Goal: Task Accomplishment & Management: Use online tool/utility

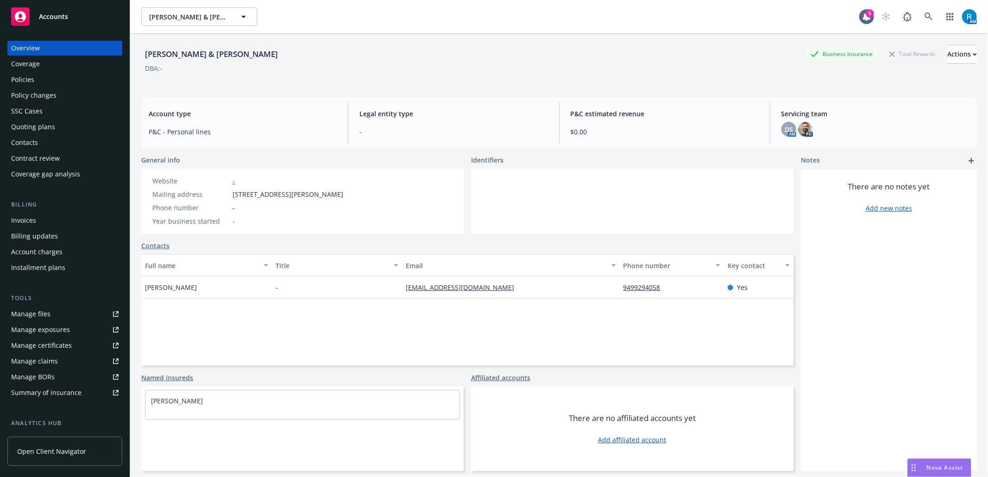
click at [32, 112] on div "SSC Cases" at bounding box center [26, 111] width 31 height 15
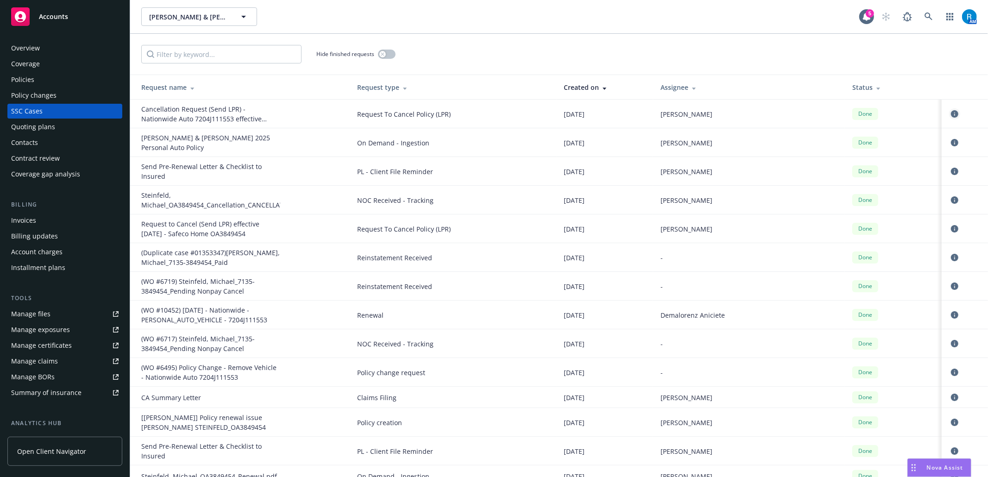
click at [741, 114] on icon "circleInformation" at bounding box center [954, 113] width 7 height 7
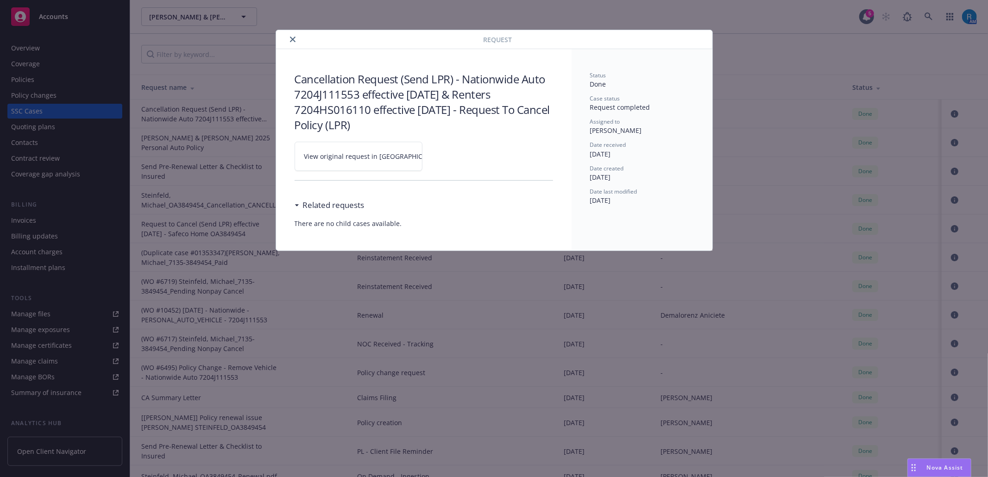
click at [406, 153] on link "View original request in [GEOGRAPHIC_DATA]" at bounding box center [359, 156] width 128 height 29
click at [293, 37] on icon "close" at bounding box center [293, 40] width 6 height 6
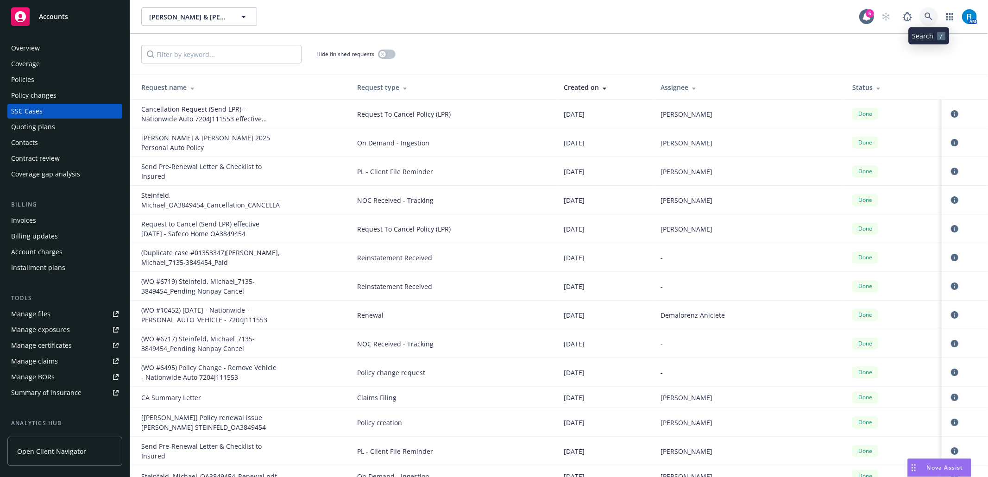
click at [741, 10] on link at bounding box center [928, 16] width 19 height 19
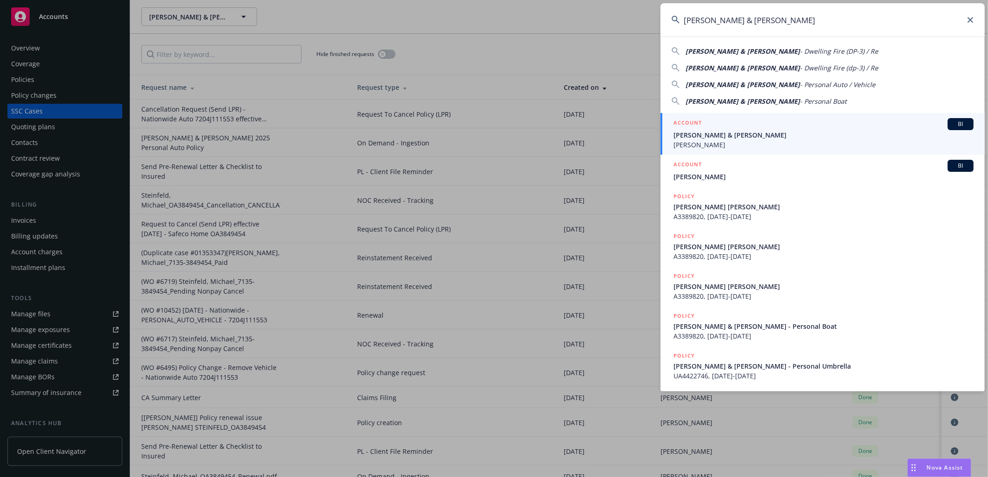
type input "[PERSON_NAME] & [PERSON_NAME]"
click at [732, 138] on span "[PERSON_NAME] & [PERSON_NAME]" at bounding box center [823, 135] width 300 height 10
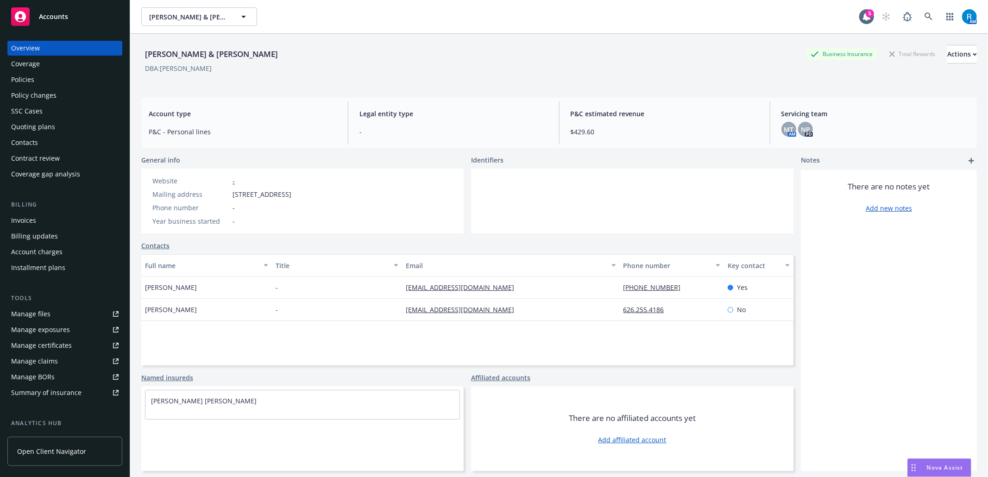
click at [43, 82] on div "Policies" at bounding box center [64, 79] width 107 height 15
click at [38, 75] on div "Policies" at bounding box center [64, 79] width 107 height 15
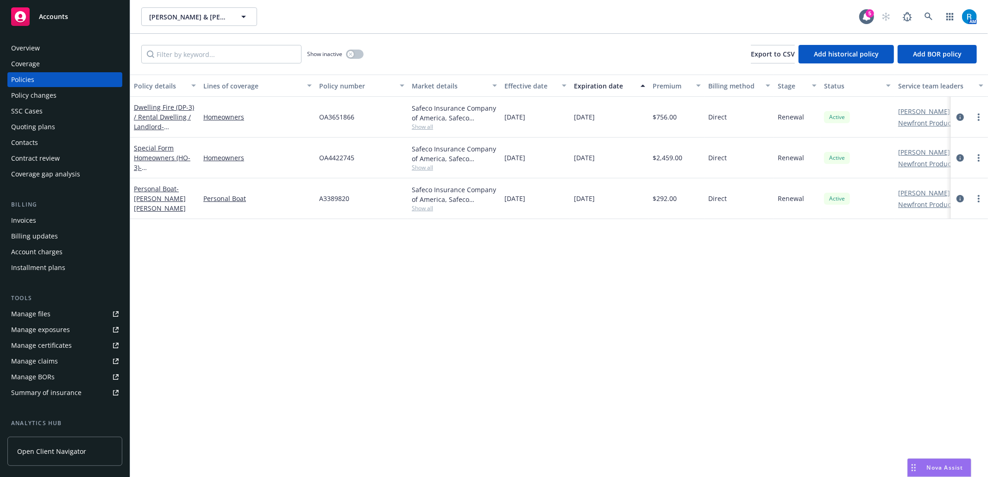
click at [50, 117] on div "SSC Cases" at bounding box center [64, 111] width 107 height 15
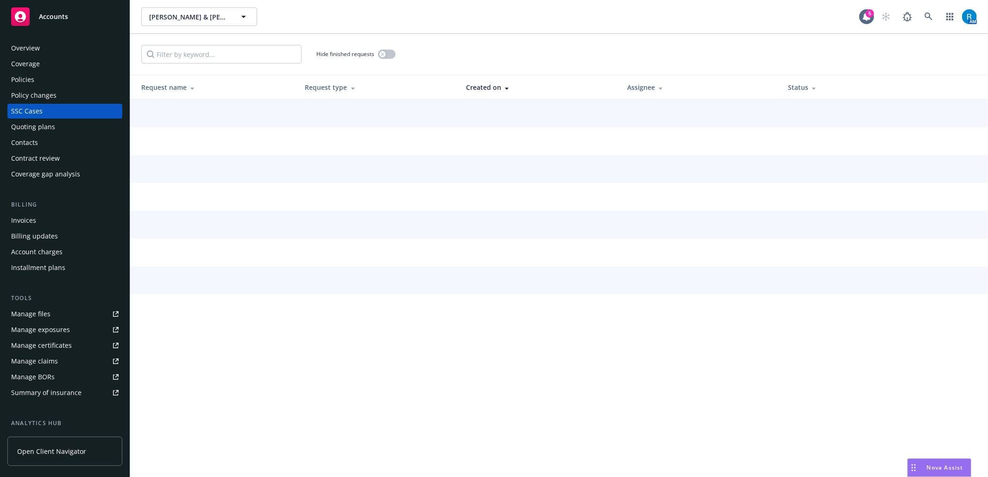
click at [28, 84] on div "Policies" at bounding box center [22, 79] width 23 height 15
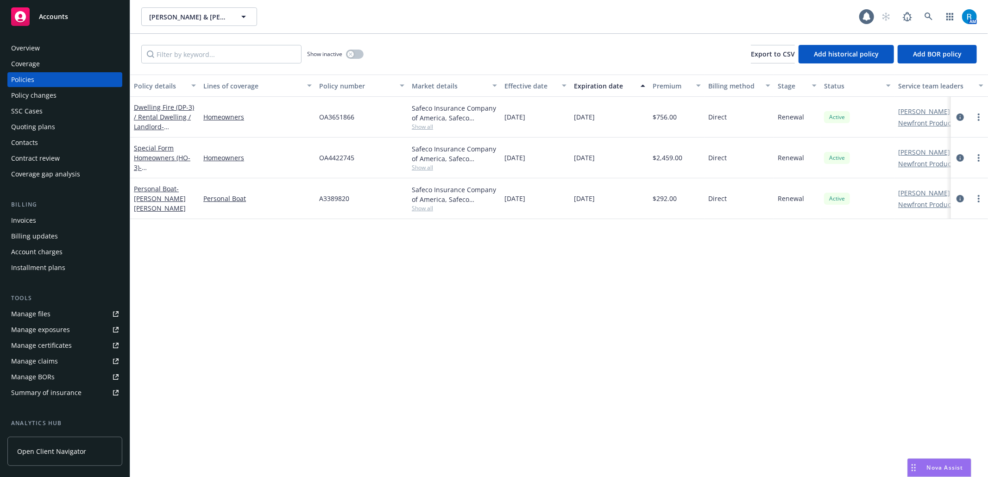
click at [26, 97] on div "Policy changes" at bounding box center [33, 95] width 45 height 15
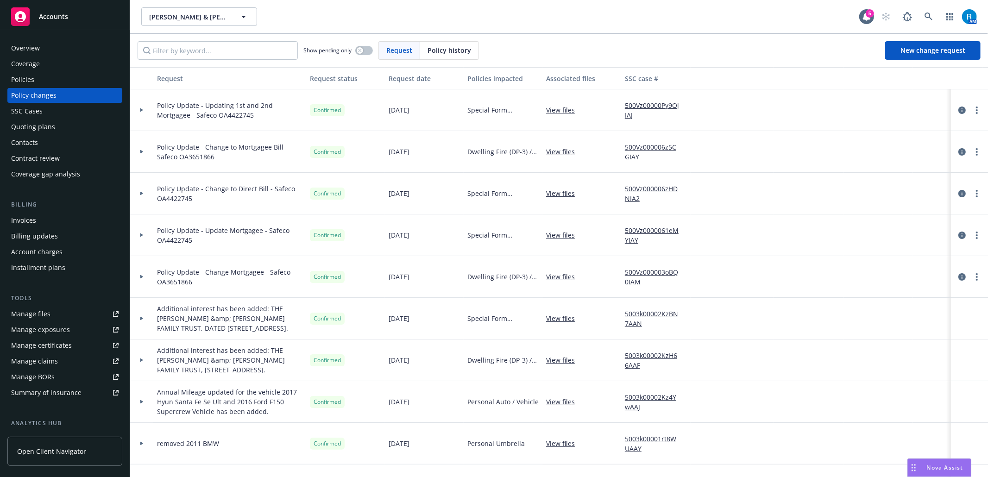
click at [32, 115] on div "SSC Cases" at bounding box center [26, 111] width 31 height 15
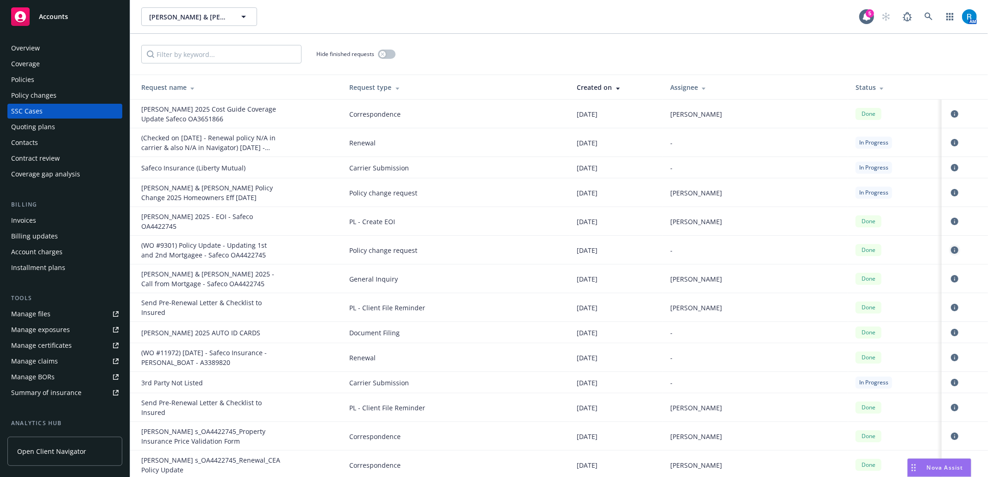
click at [741, 246] on icon "circleInformation" at bounding box center [954, 249] width 7 height 7
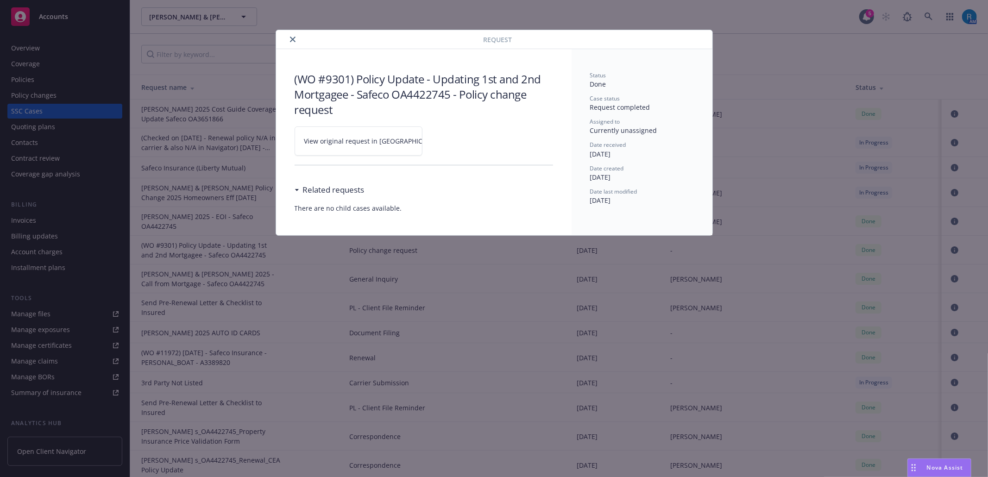
click at [414, 142] on link "View original request in [GEOGRAPHIC_DATA]" at bounding box center [359, 140] width 128 height 29
click at [295, 38] on icon "close" at bounding box center [293, 40] width 6 height 6
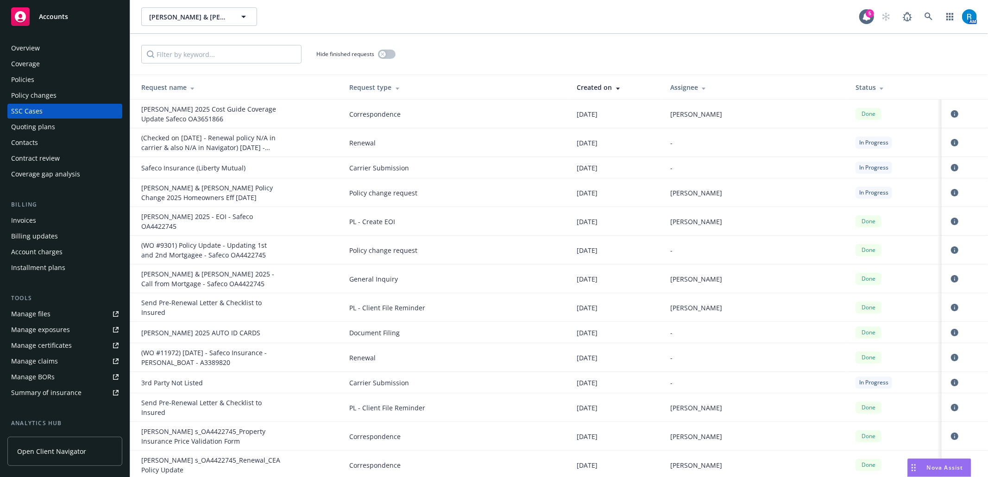
drag, startPoint x: 921, startPoint y: 6, endPoint x: 924, endPoint y: 12, distance: 7.1
click at [741, 6] on div "[PERSON_NAME] & [PERSON_NAME] [PERSON_NAME] & [PERSON_NAME] 5 AM" at bounding box center [559, 16] width 858 height 33
click at [741, 13] on icon at bounding box center [928, 17] width 8 height 8
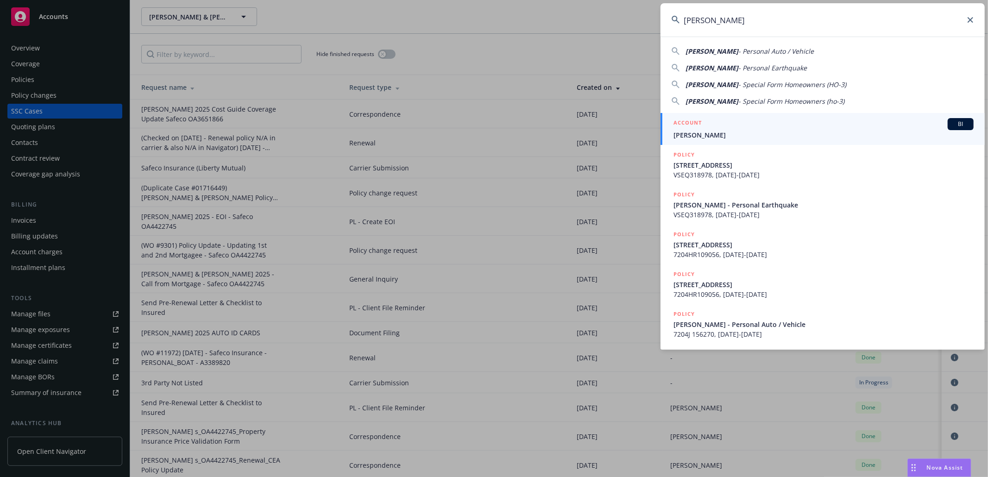
type input "[PERSON_NAME]"
click at [697, 131] on span "[PERSON_NAME]" at bounding box center [823, 135] width 300 height 10
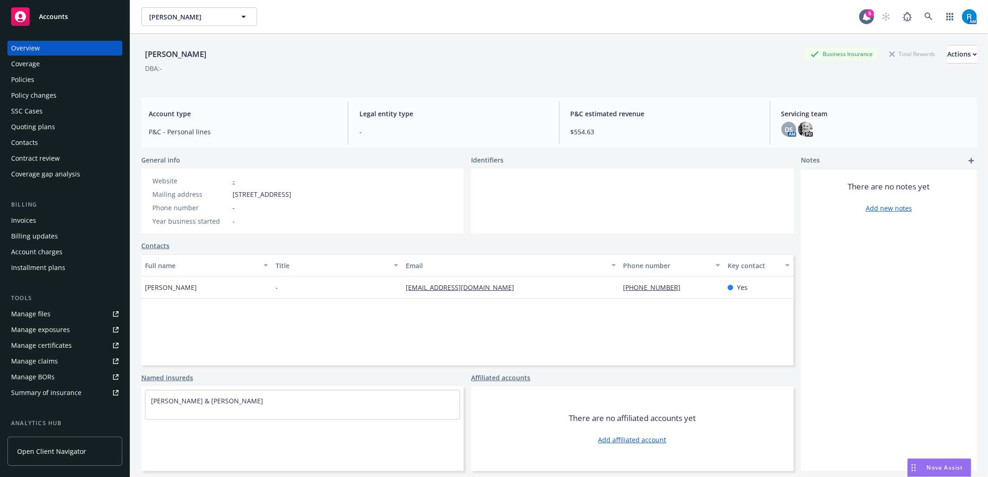
click at [34, 110] on div "SSC Cases" at bounding box center [26, 111] width 31 height 15
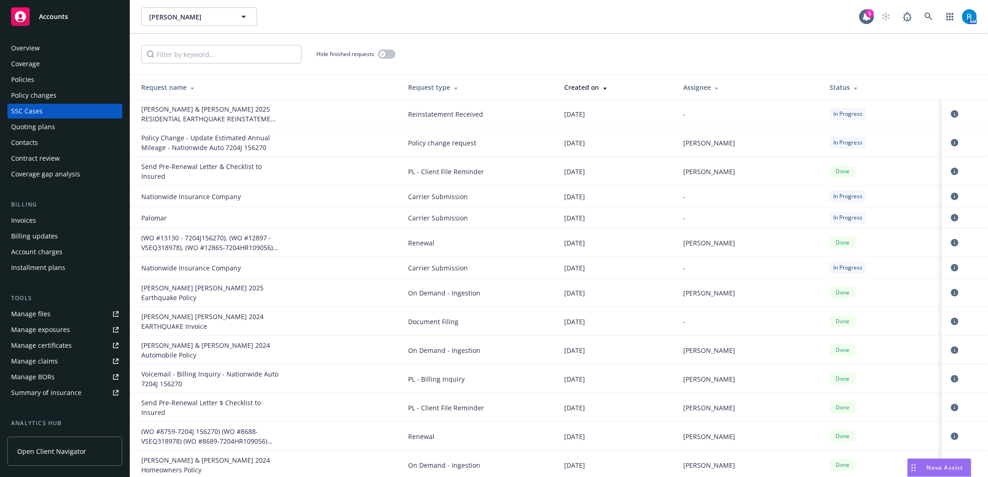
click at [24, 108] on div "SSC Cases" at bounding box center [26, 111] width 31 height 15
click at [741, 13] on icon at bounding box center [928, 17] width 8 height 8
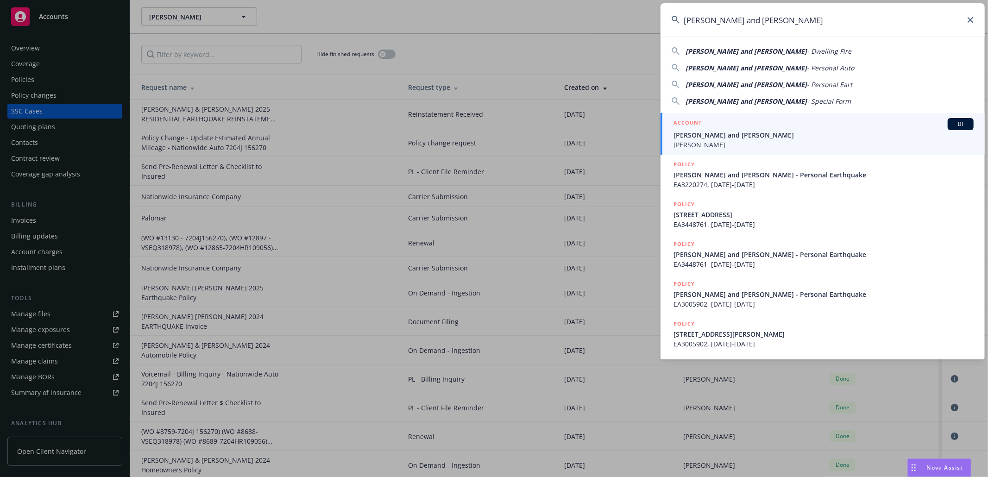
type input "[PERSON_NAME] and [PERSON_NAME]"
drag, startPoint x: 732, startPoint y: 136, endPoint x: 509, endPoint y: 273, distance: 262.1
click at [732, 138] on span "[PERSON_NAME] and [PERSON_NAME]" at bounding box center [823, 135] width 300 height 10
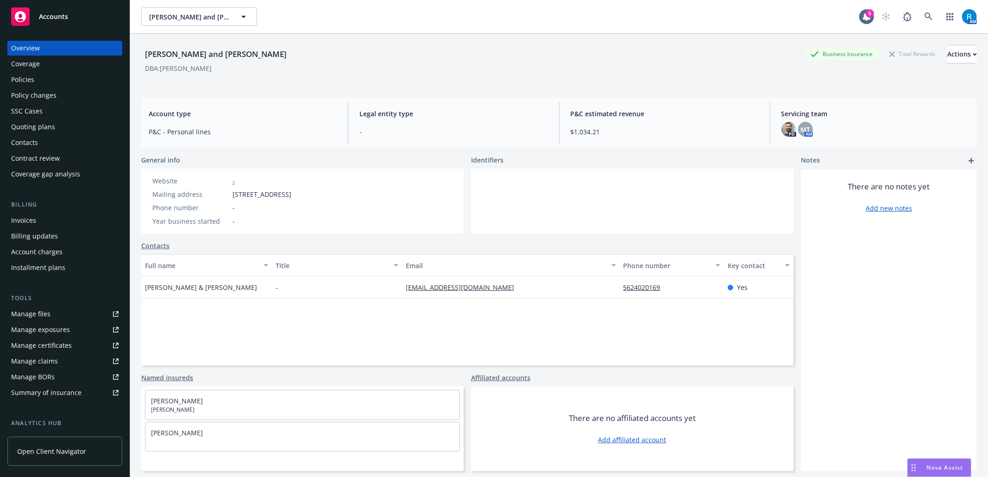
click at [73, 92] on div "Policy changes" at bounding box center [64, 95] width 107 height 15
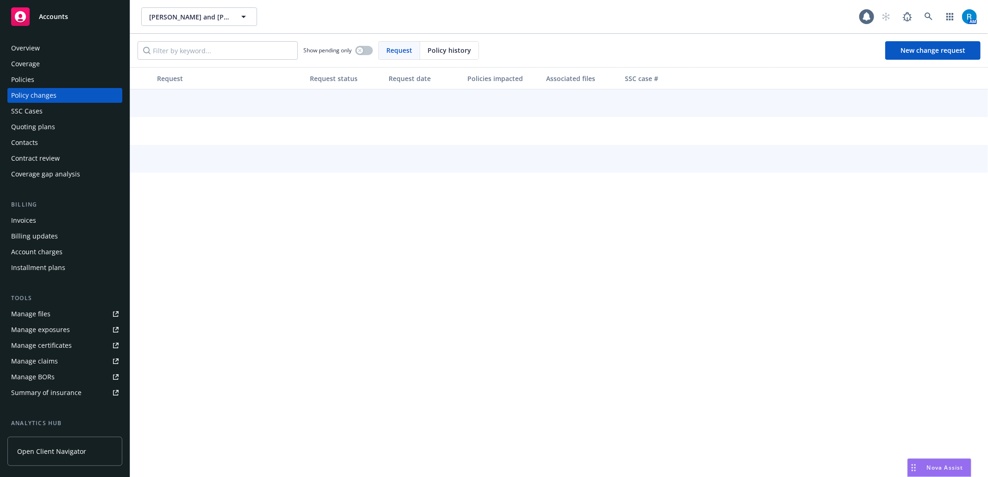
click at [72, 85] on div "Policies" at bounding box center [64, 79] width 107 height 15
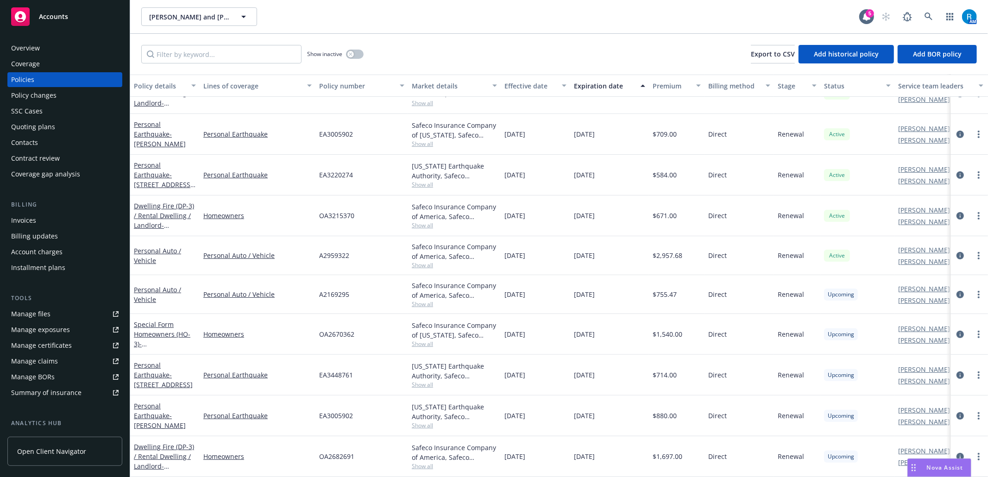
scroll to position [145, 0]
click at [741, 342] on icon "circleInformation" at bounding box center [959, 415] width 7 height 7
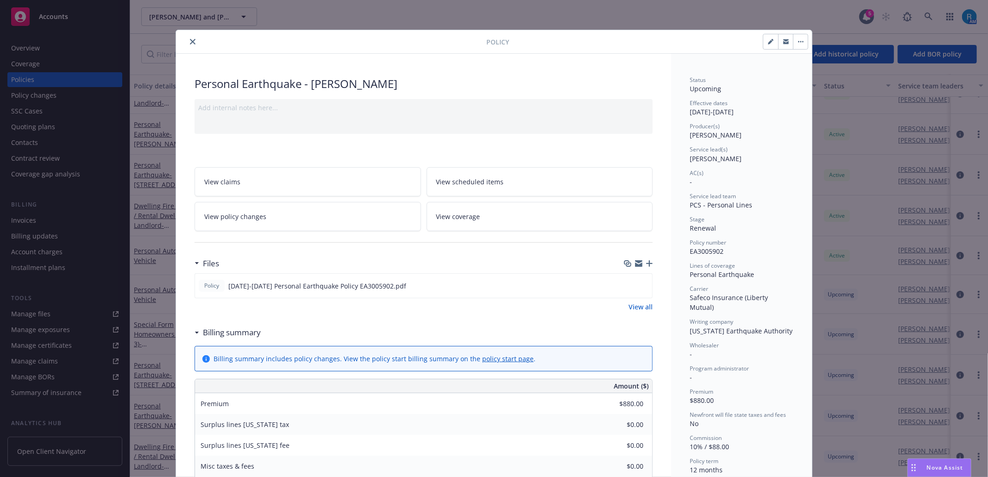
click at [490, 220] on link "View coverage" at bounding box center [540, 216] width 226 height 29
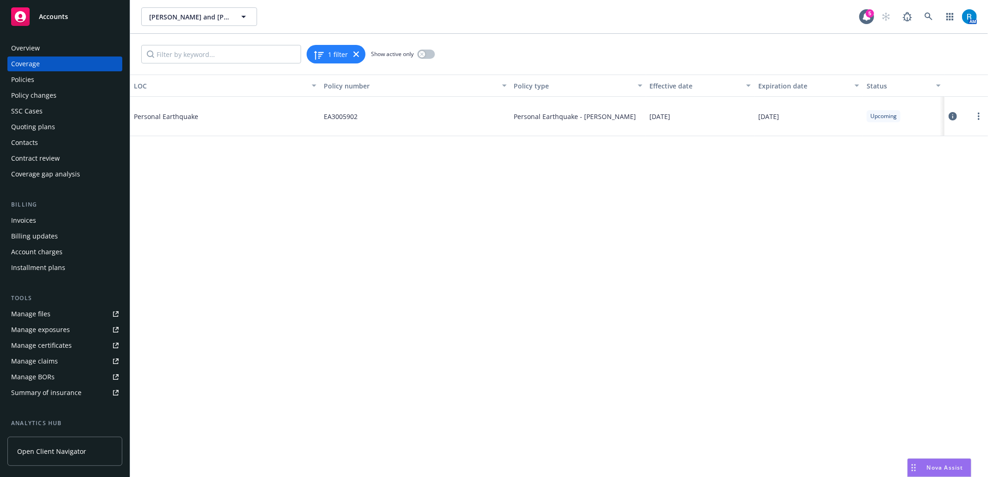
click at [741, 117] on icon at bounding box center [953, 116] width 8 height 8
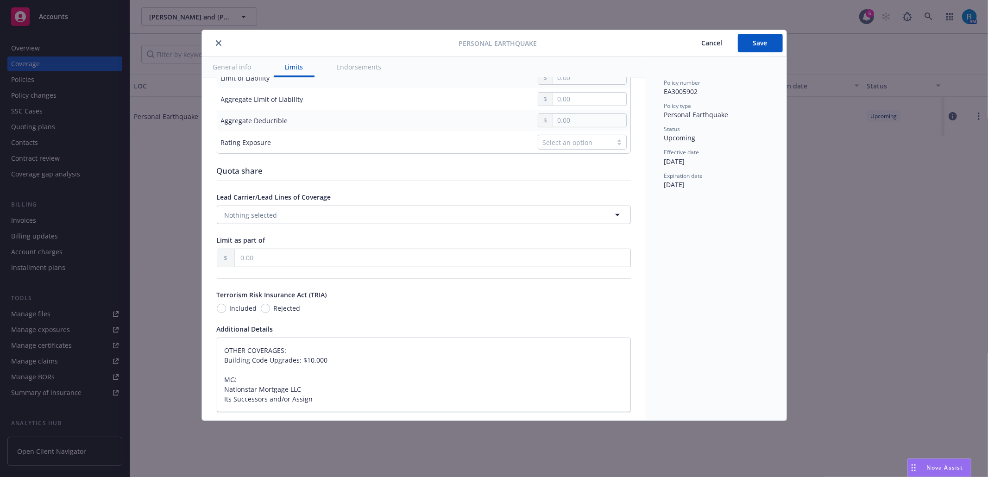
scroll to position [501, 0]
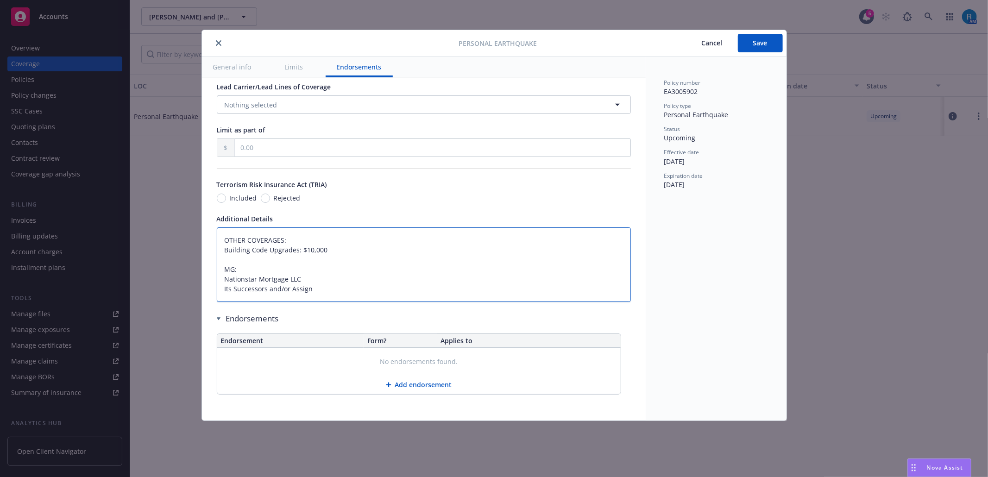
click at [223, 239] on textarea "OTHER COVERAGES: Building Code Upgrades: $10,000 MG: Nationstar Mortgage LLC It…" at bounding box center [424, 264] width 414 height 75
type textarea "x"
type textarea "OTHER COVERAGES: Building Code Upgrades: $10,000 MG: Nationstar Mortgage LLC It…"
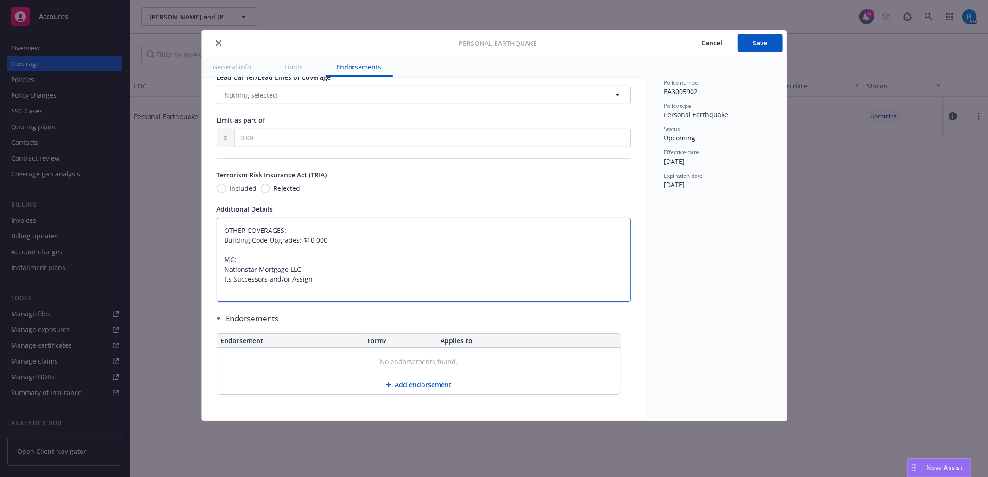
paste textarea "Dwelling Limit $597,400"
type textarea "x"
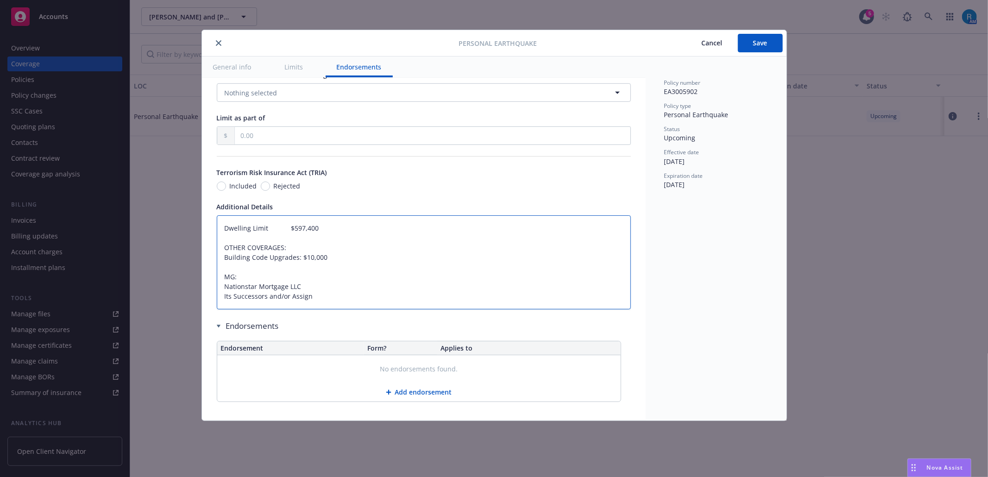
type textarea "Dwelling Limit $597,400 OTHER COVERAGES: Building Code Upgrades: $10,000 MG: Na…"
click at [241, 251] on textarea "Dwelling Limit $597,400 OTHER COVERAGES: Building Code Upgrades: $10,000 MG: Na…" at bounding box center [424, 262] width 414 height 94
paste textarea "Personal Property Limit $5,000 Loss of Use $1,500"
type textarea "x"
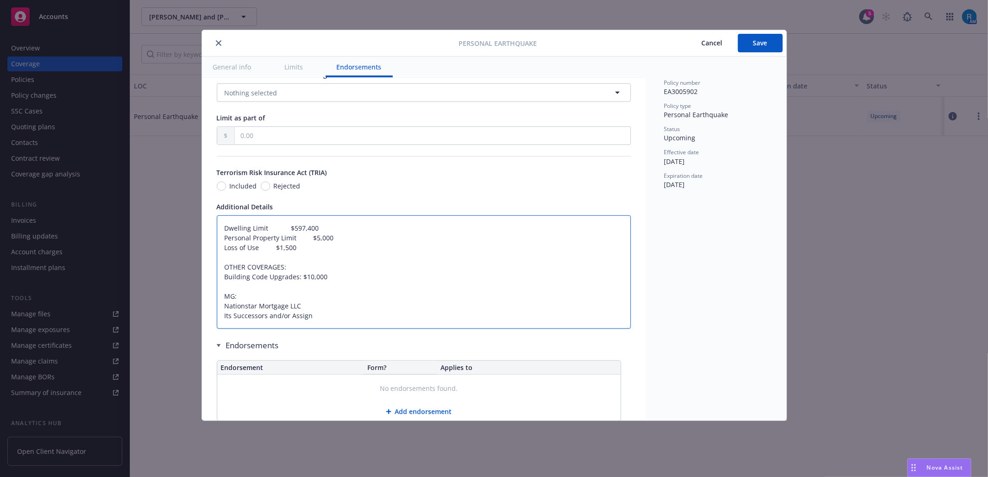
type textarea "Dwelling Limit $597,400 Personal Property Limit $5,000 Loss of Use $1,500 OTHER…"
click at [230, 269] on textarea "Dwelling Limit $597,400 Personal Property Limit $5,000 Loss of Use $1,500 OTHER…" at bounding box center [424, 271] width 414 height 113
paste textarea "Policy Deductible $89,610"
type textarea "x"
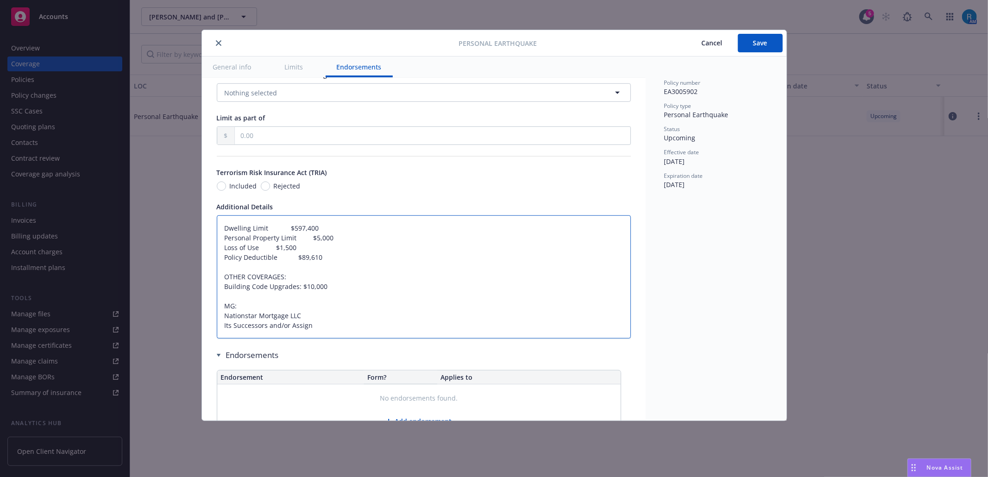
type textarea "Dwelling Limit $597,400 Personal Property Limit $5,000 Loss of Use $1,500 Polic…"
click at [741, 44] on span "Save" at bounding box center [760, 42] width 14 height 9
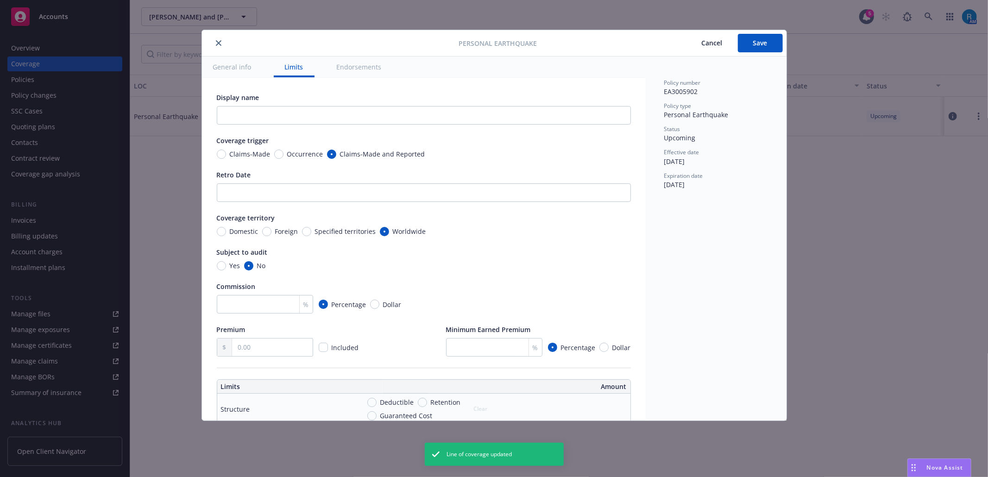
type textarea "x"
type textarea "Dwelling Limit $597,400 Personal Property Limit $5,000 Loss of Use $1,500 Polic…"
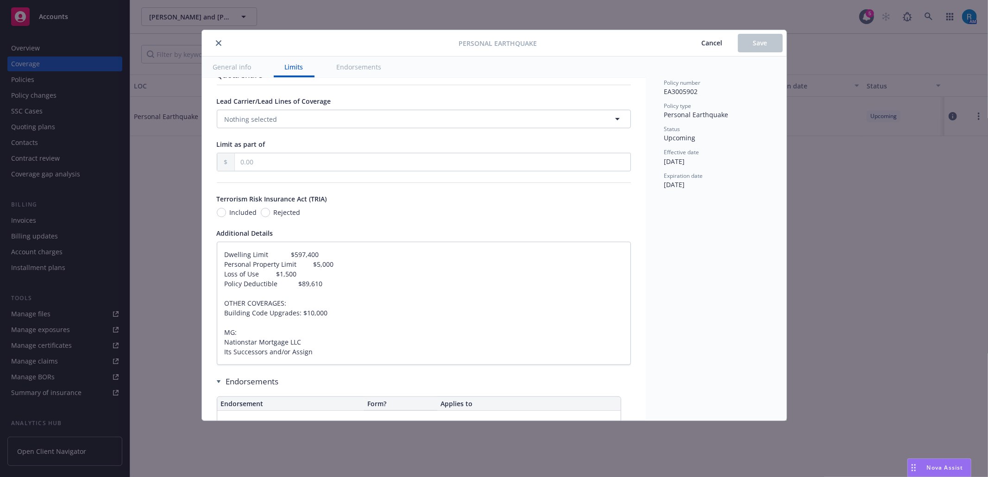
type textarea "x"
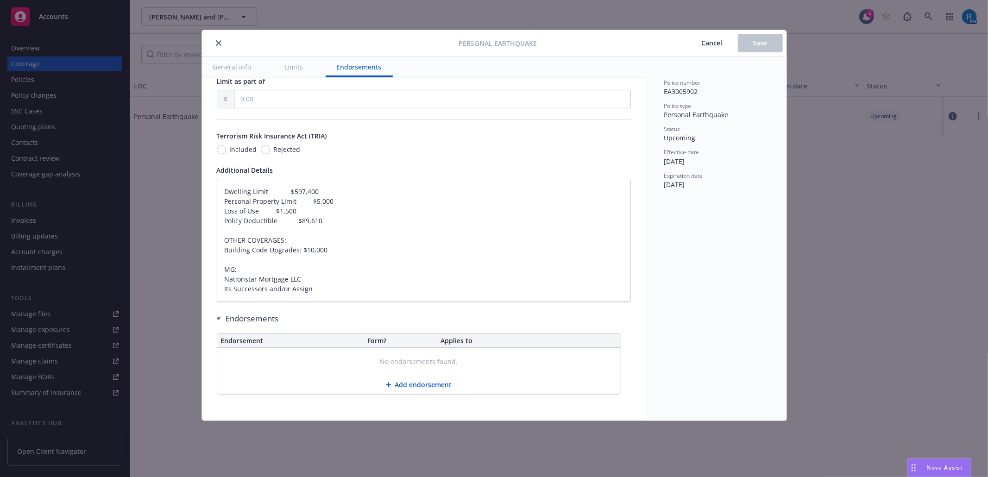
scroll to position [549, 0]
click at [217, 43] on icon "close" at bounding box center [219, 43] width 6 height 6
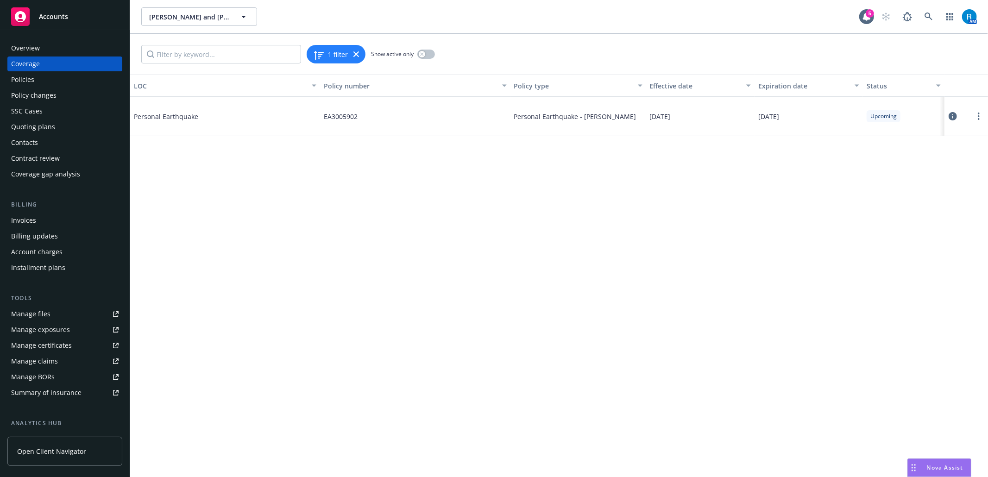
click at [73, 52] on div "Overview" at bounding box center [64, 48] width 107 height 15
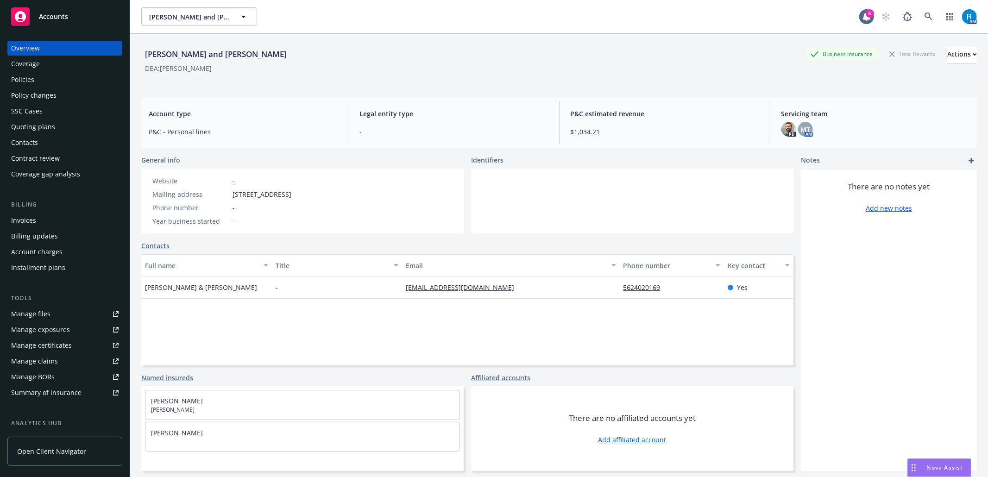
click at [38, 111] on div "SSC Cases" at bounding box center [26, 111] width 31 height 15
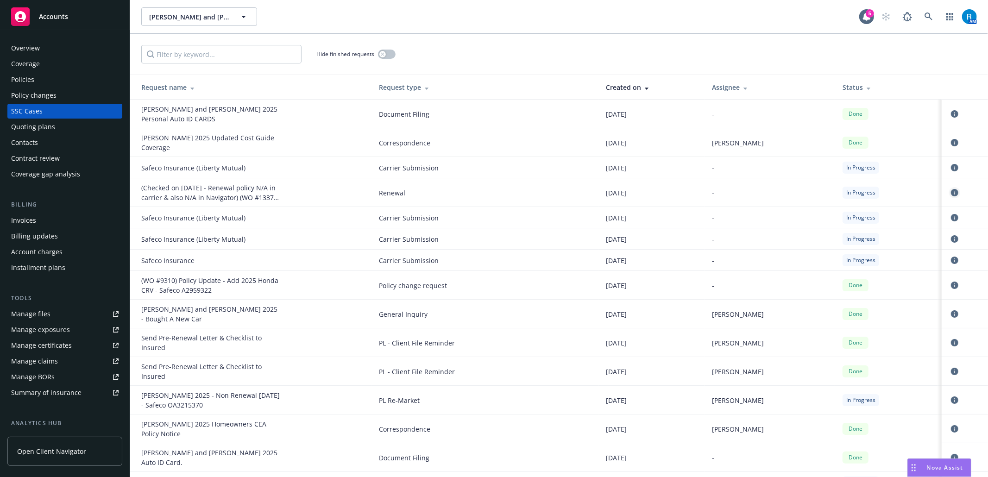
click at [741, 189] on icon "circleInformation" at bounding box center [954, 192] width 7 height 7
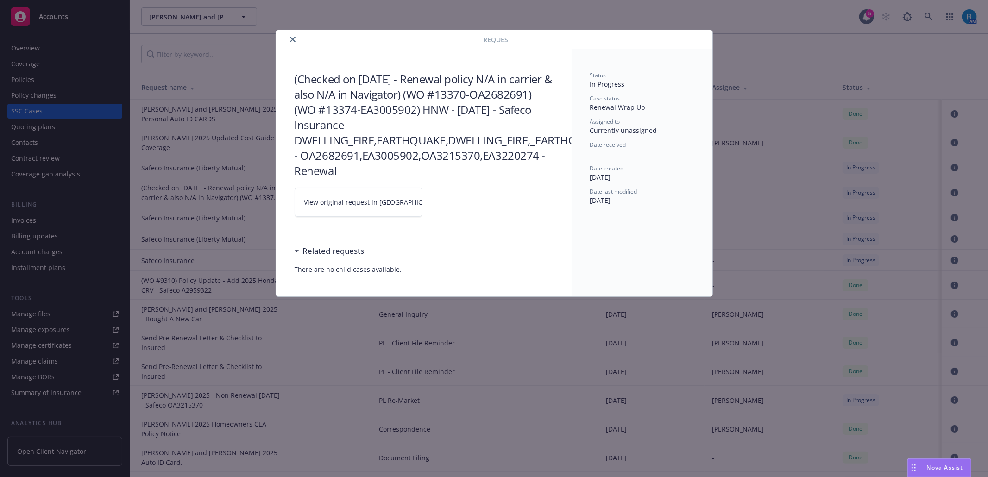
click at [412, 204] on link "View original request in [GEOGRAPHIC_DATA]" at bounding box center [359, 202] width 128 height 29
drag, startPoint x: 295, startPoint y: 40, endPoint x: 211, endPoint y: 6, distance: 90.6
click at [295, 40] on icon "close" at bounding box center [293, 40] width 6 height 6
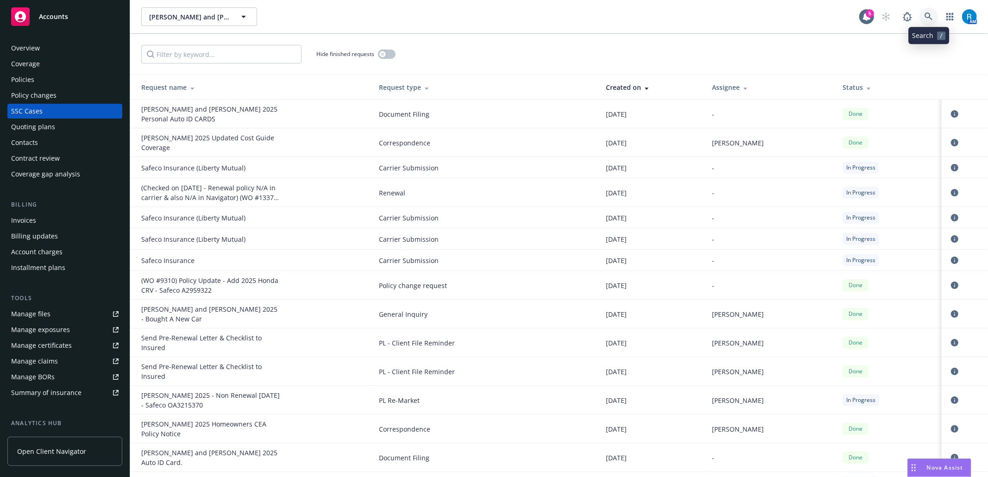
click at [741, 14] on link at bounding box center [928, 16] width 19 height 19
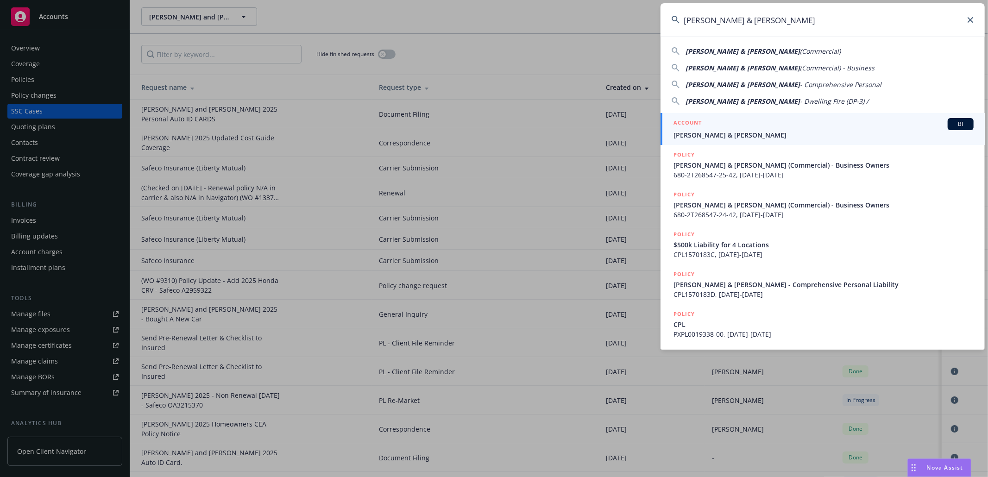
type input "[PERSON_NAME] & [PERSON_NAME]"
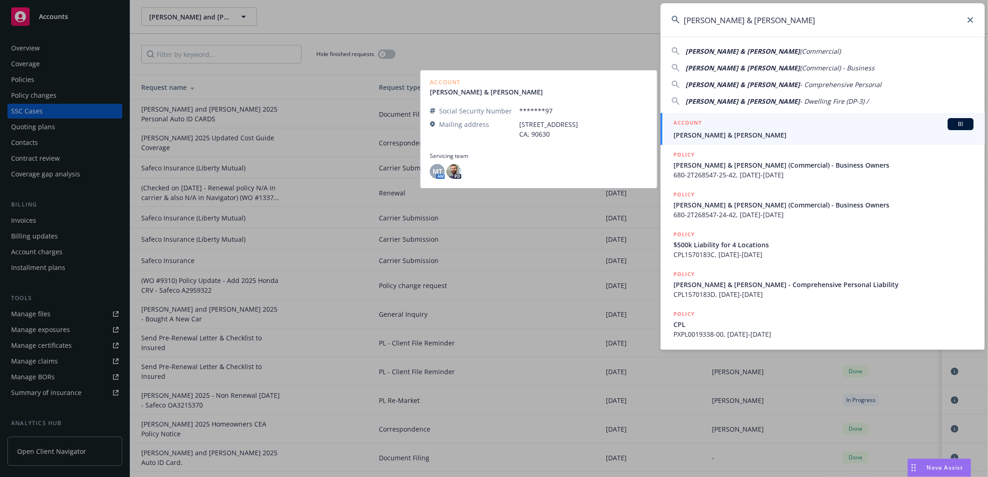
click at [716, 134] on span "[PERSON_NAME] & [PERSON_NAME]" at bounding box center [823, 135] width 300 height 10
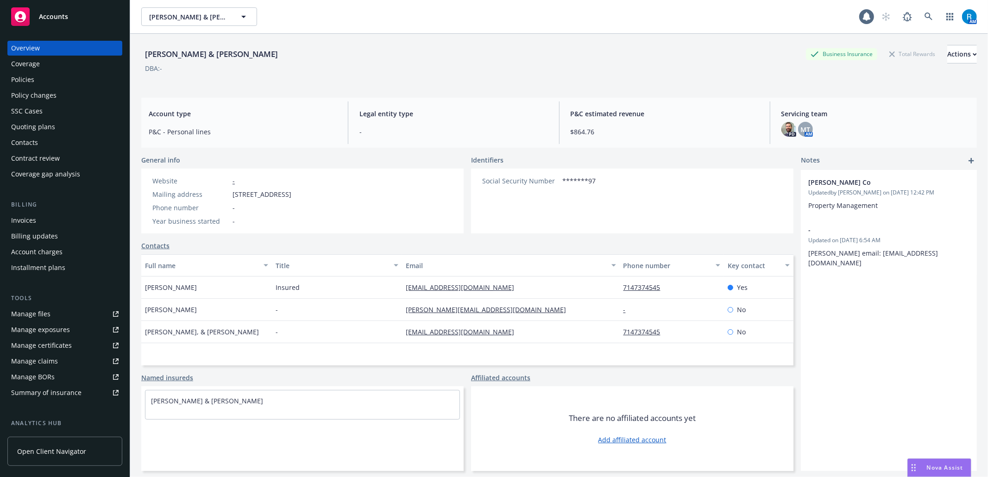
click at [41, 105] on div "SSC Cases" at bounding box center [26, 111] width 31 height 15
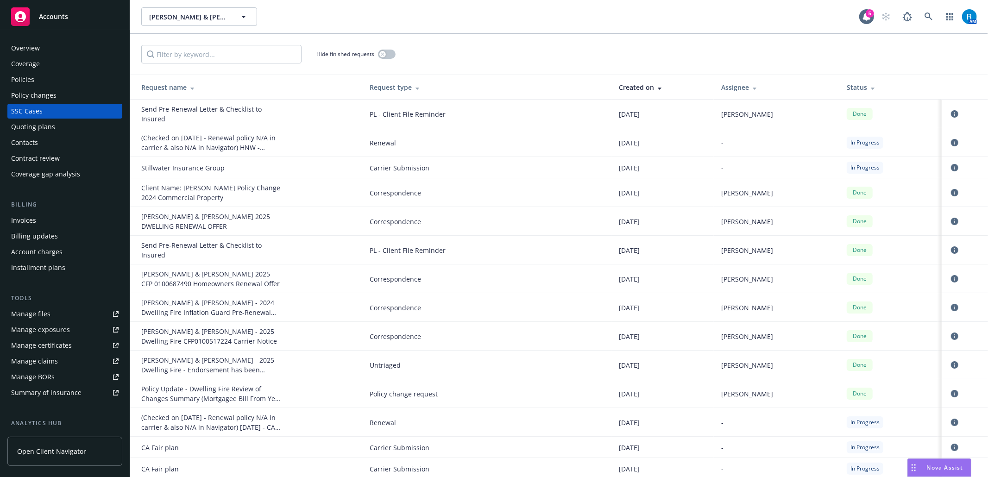
click at [48, 83] on div "Policies" at bounding box center [64, 79] width 107 height 15
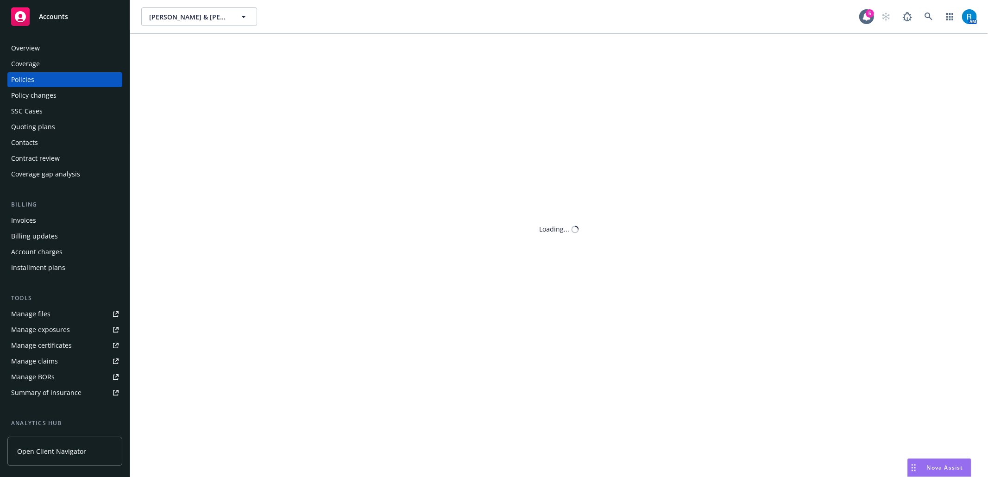
click at [29, 317] on div "Manage files" at bounding box center [30, 314] width 39 height 15
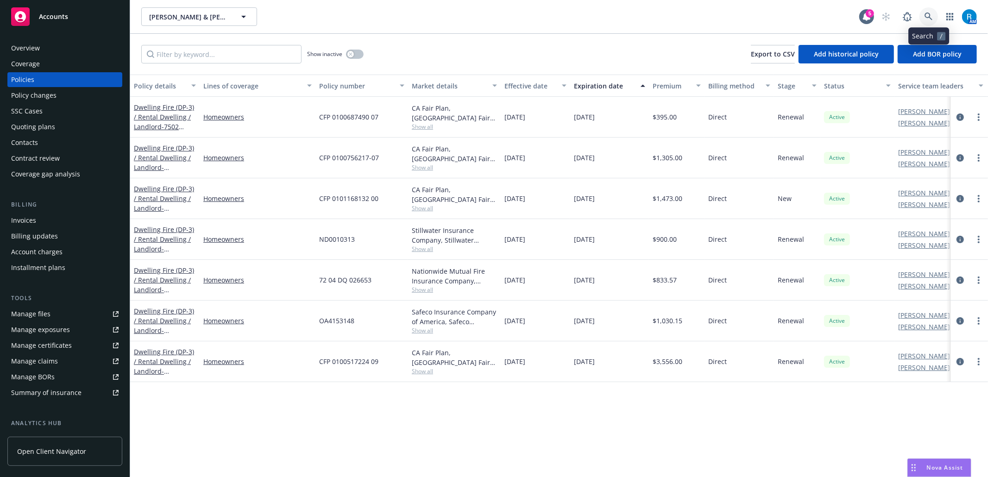
click at [741, 10] on link at bounding box center [928, 16] width 19 height 19
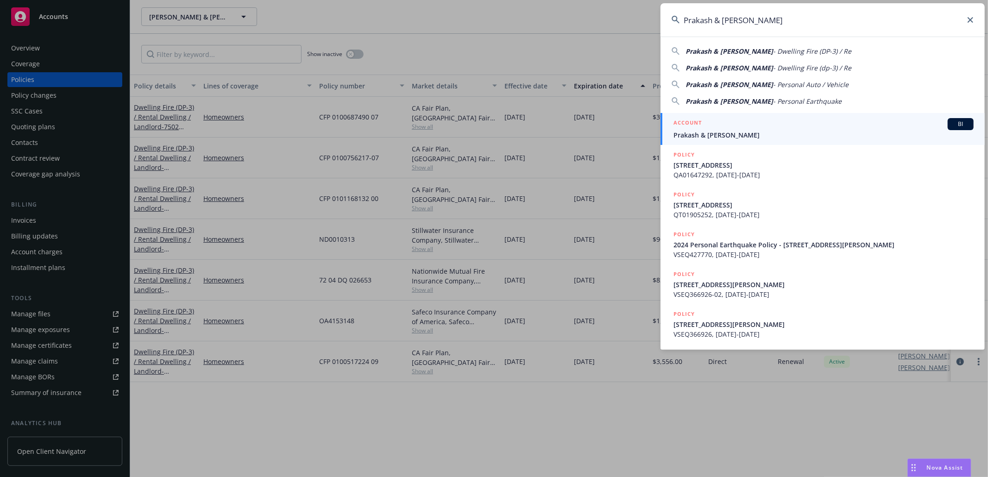
type input "Prakash & [PERSON_NAME]"
click at [712, 136] on span "Prakash & [PERSON_NAME]" at bounding box center [823, 135] width 300 height 10
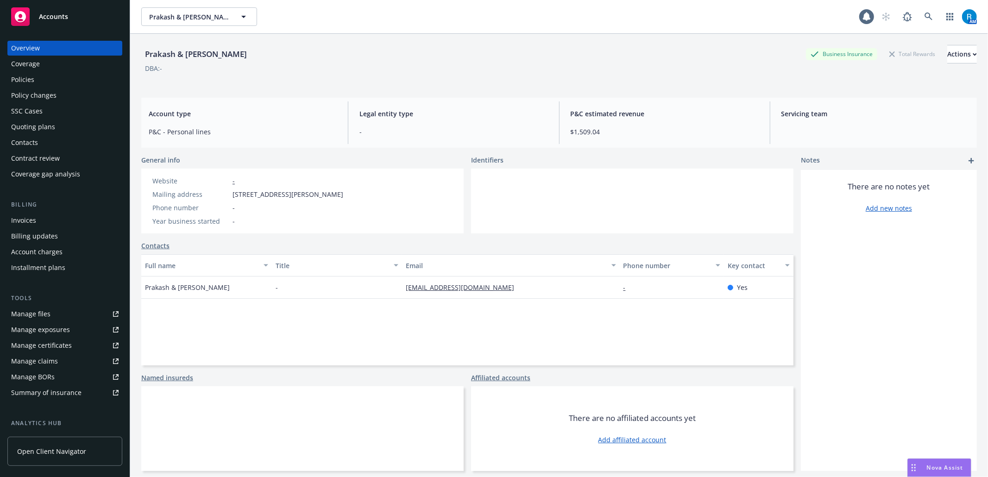
click at [45, 79] on div "Policies" at bounding box center [64, 79] width 107 height 15
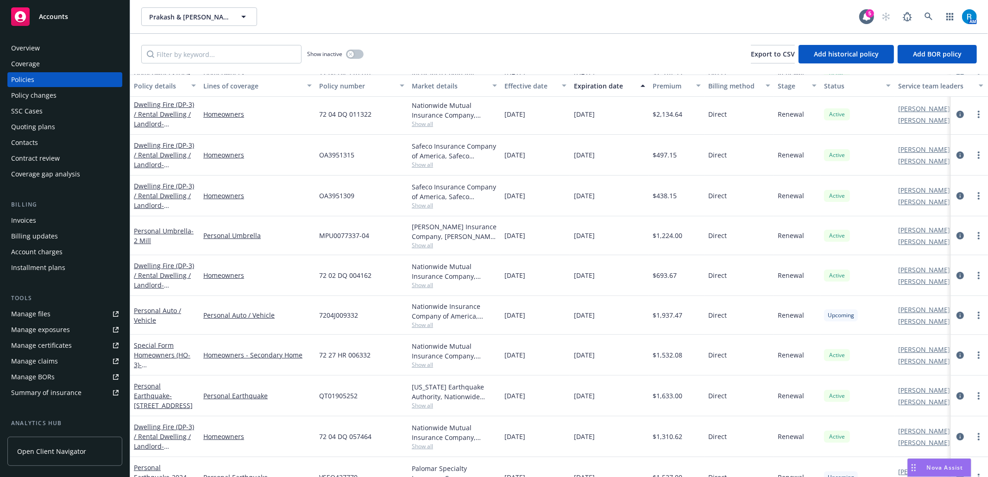
scroll to position [96, 0]
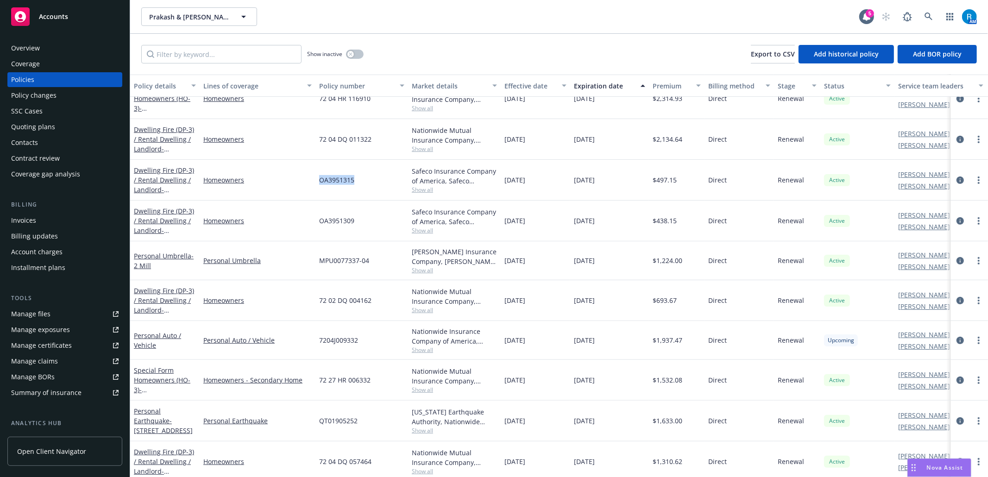
drag, startPoint x: 384, startPoint y: 186, endPoint x: 317, endPoint y: 173, distance: 68.9
click at [317, 173] on div "OA3951315" at bounding box center [361, 180] width 93 height 41
copy span "OA3951315"
drag, startPoint x: 364, startPoint y: 225, endPoint x: 300, endPoint y: 221, distance: 63.6
click at [300, 221] on div "Dwelling Fire (DP-3) / Rental Dwelling / Landlord - [STREET_ADDRESS] Homeowners…" at bounding box center [577, 221] width 894 height 41
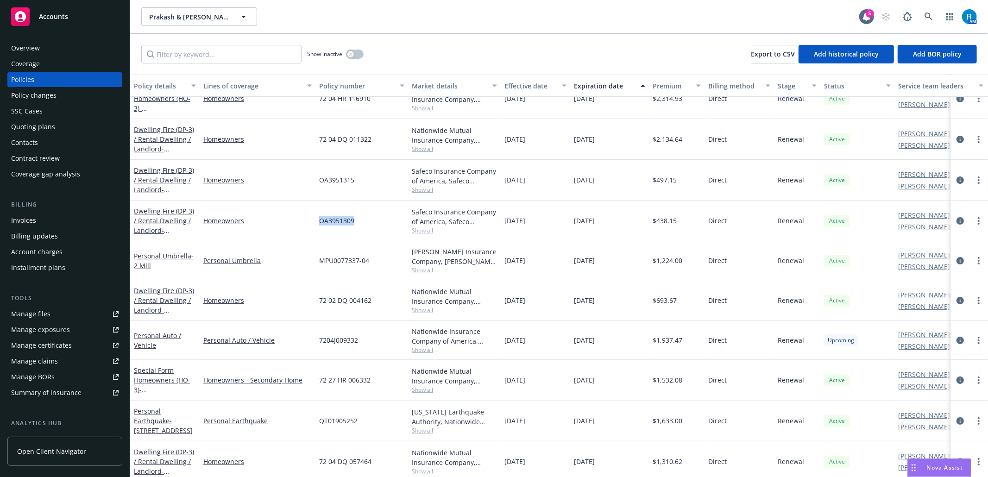
copy div "OA3951309"
click at [741, 13] on icon at bounding box center [928, 17] width 8 height 8
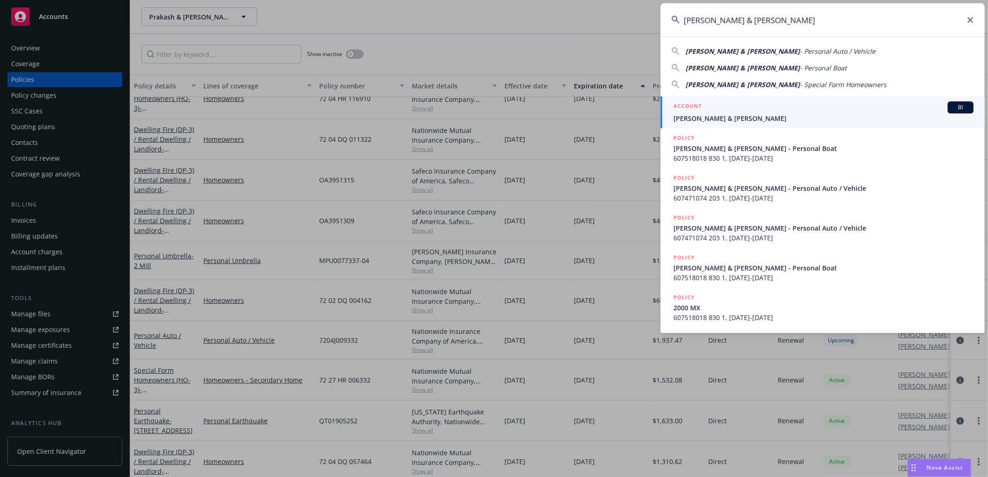
type input "[PERSON_NAME] & [PERSON_NAME]"
click at [741, 106] on div "ACCOUNT BI" at bounding box center [823, 107] width 300 height 12
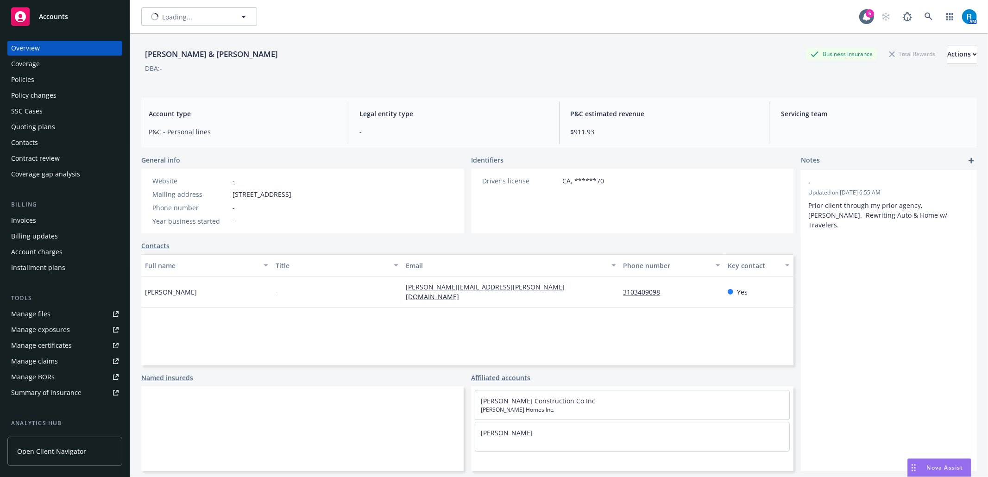
click at [58, 107] on div "SSC Cases" at bounding box center [64, 111] width 107 height 15
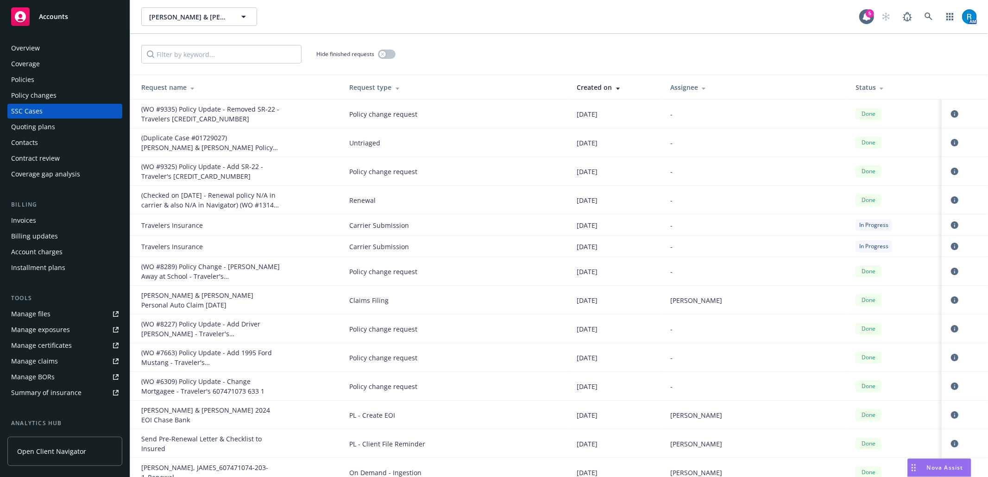
click at [9, 75] on link "Policies" at bounding box center [64, 79] width 115 height 15
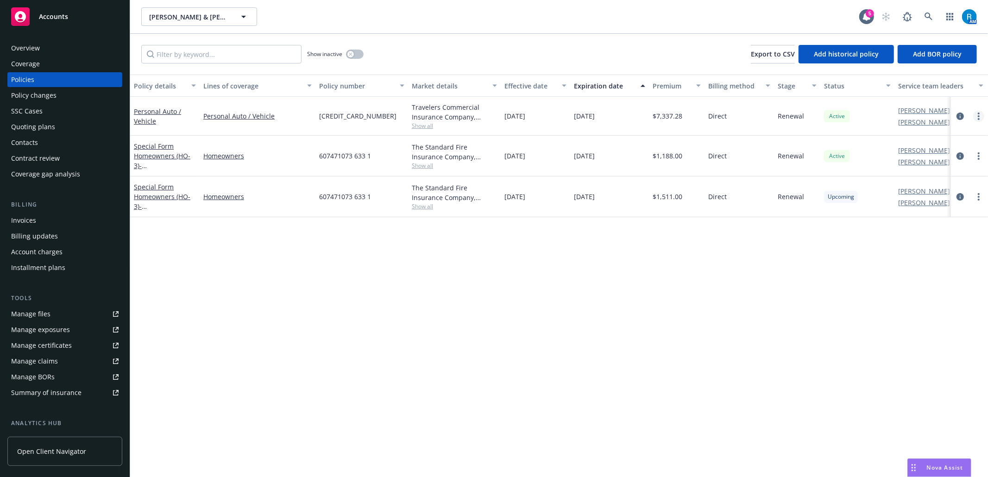
click at [741, 117] on icon "more" at bounding box center [979, 116] width 2 height 7
click at [741, 153] on link "Renew with incumbent" at bounding box center [929, 153] width 109 height 19
select select "12"
select select "CA"
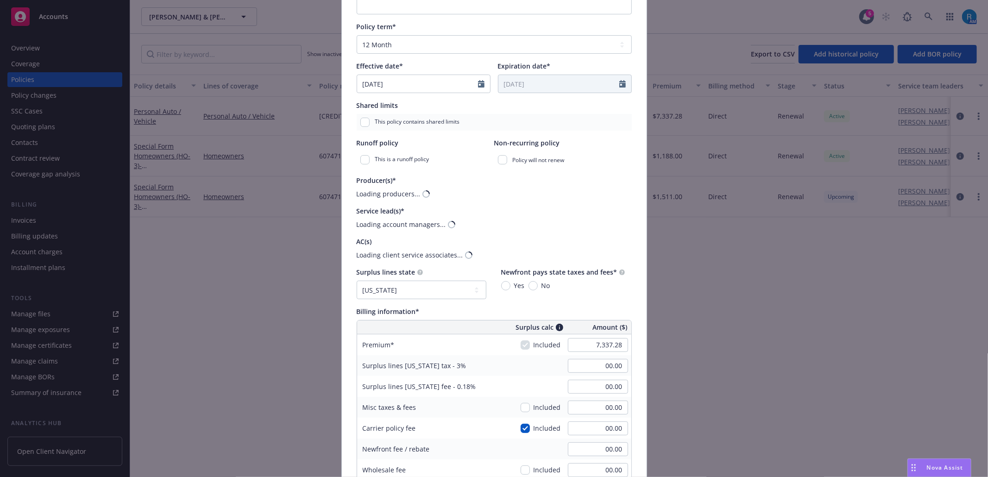
scroll to position [247, 0]
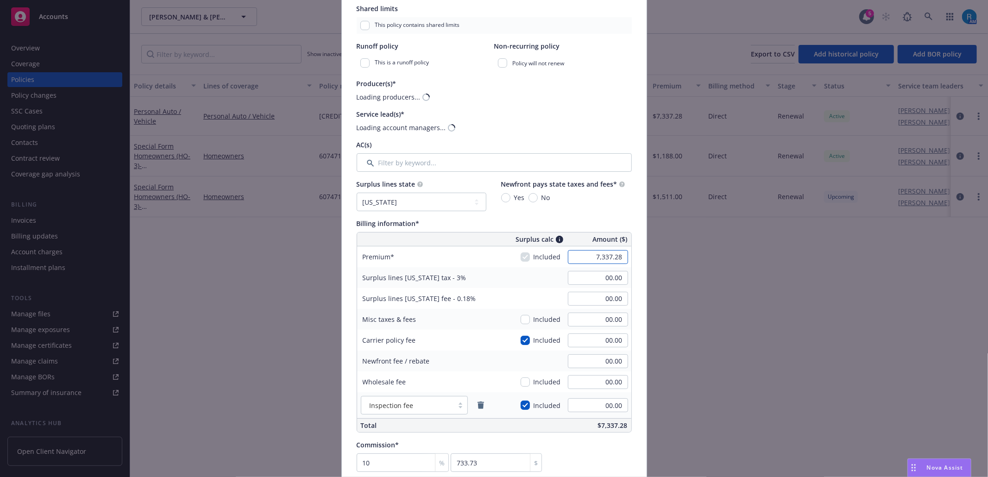
click at [617, 259] on input "7,337.28" at bounding box center [598, 257] width 60 height 14
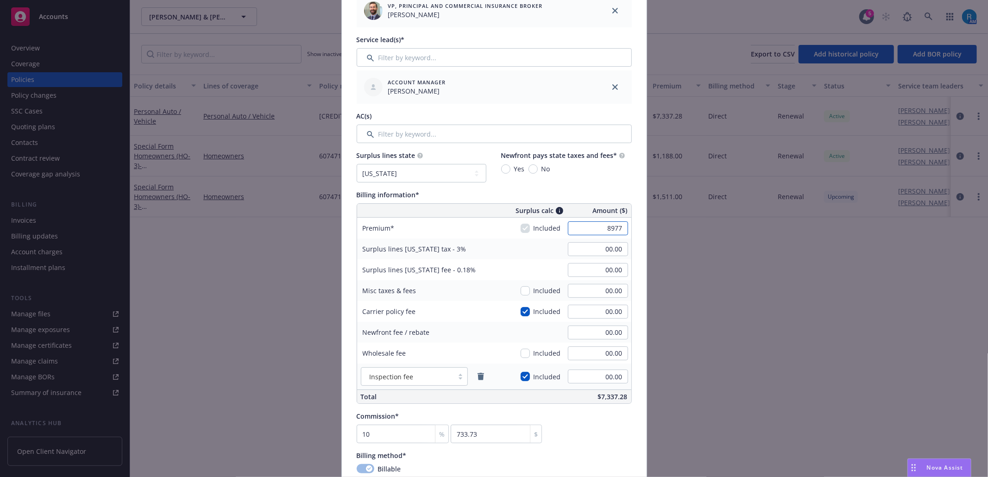
scroll to position [371, 0]
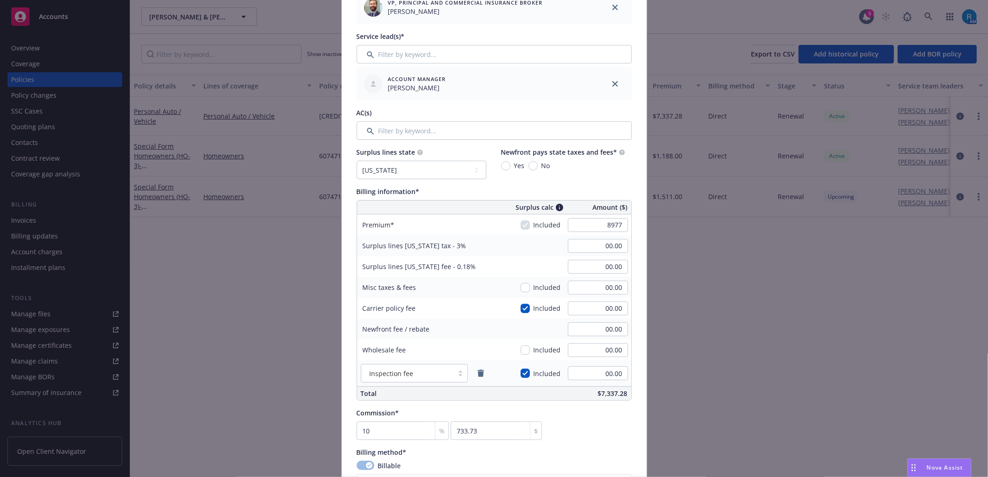
click at [543, 272] on div "Surplus lines [US_STATE] fee - 0.18% 00.00" at bounding box center [494, 266] width 274 height 21
type input "8,977.00"
type input "269.31"
type input "16.16"
type input "897.7"
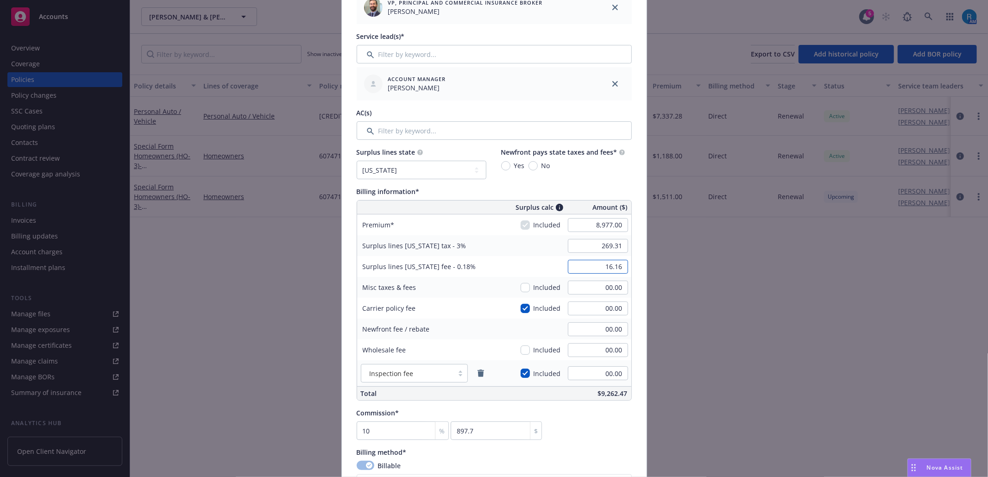
click at [610, 270] on input "16.16" at bounding box center [598, 267] width 60 height 14
type input "5.28"
click at [609, 246] on input "269.31" at bounding box center [598, 246] width 60 height 14
type input "00.00"
click at [534, 251] on div "Surplus lines [US_STATE] tax - 3% 00.00" at bounding box center [494, 245] width 274 height 21
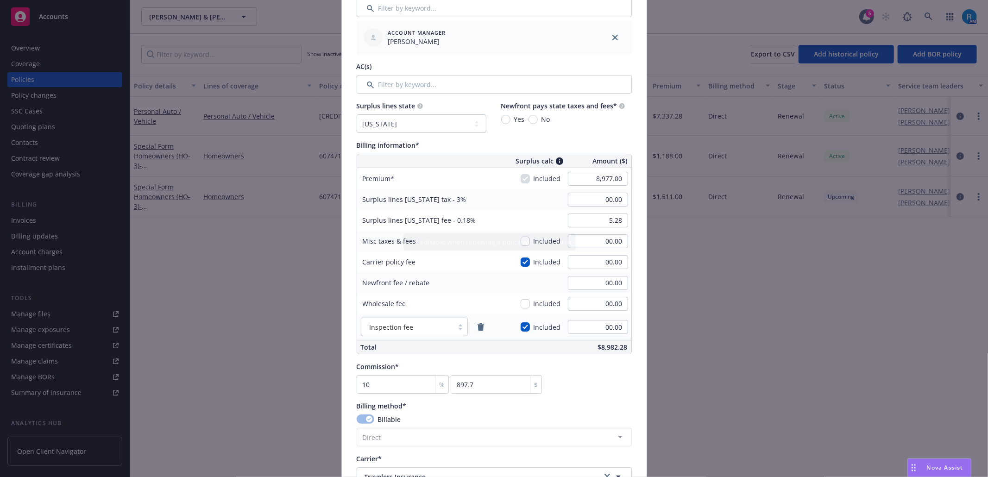
scroll to position [679, 0]
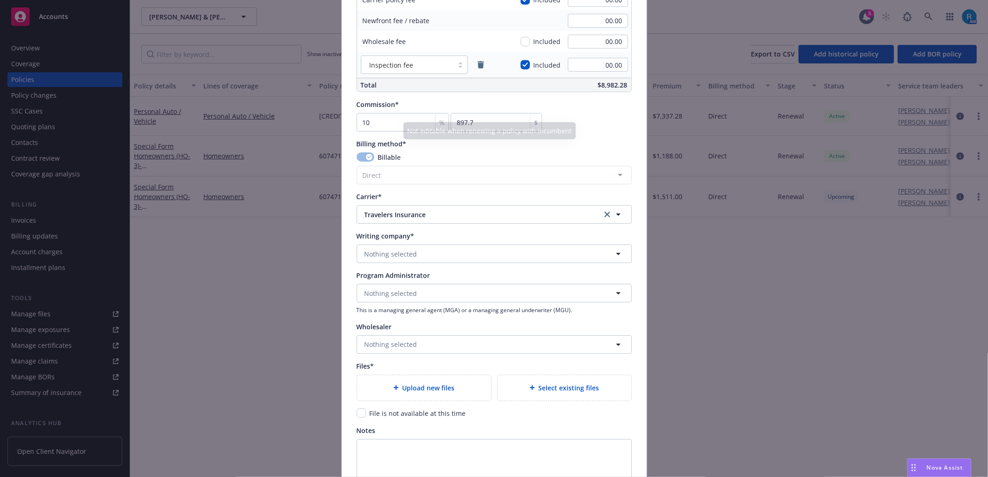
click at [588, 126] on div "Commission* 10 % 897.7 $" at bounding box center [494, 116] width 275 height 32
click at [382, 258] on span "Nothing selected" at bounding box center [390, 254] width 53 height 10
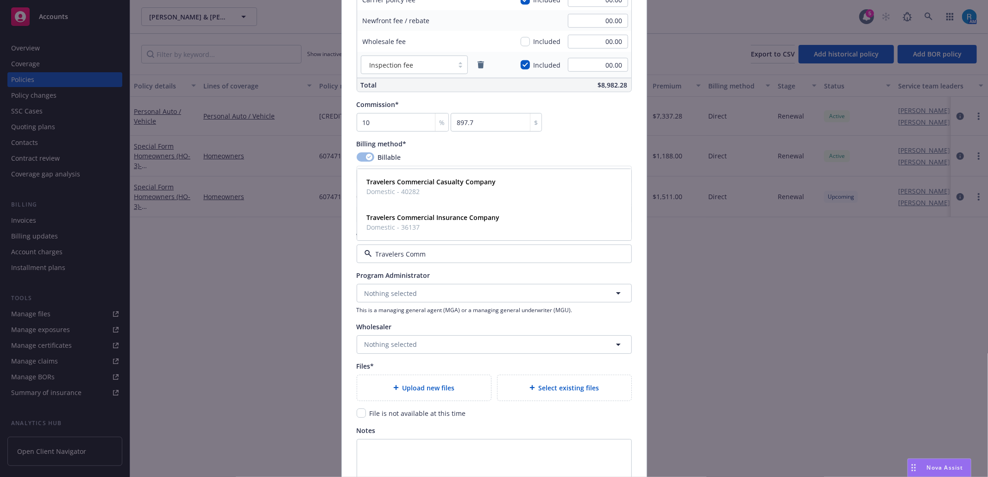
type input "Travelers Comme"
click at [416, 219] on strong "Travelers Commercial Insurance Company" at bounding box center [433, 217] width 133 height 9
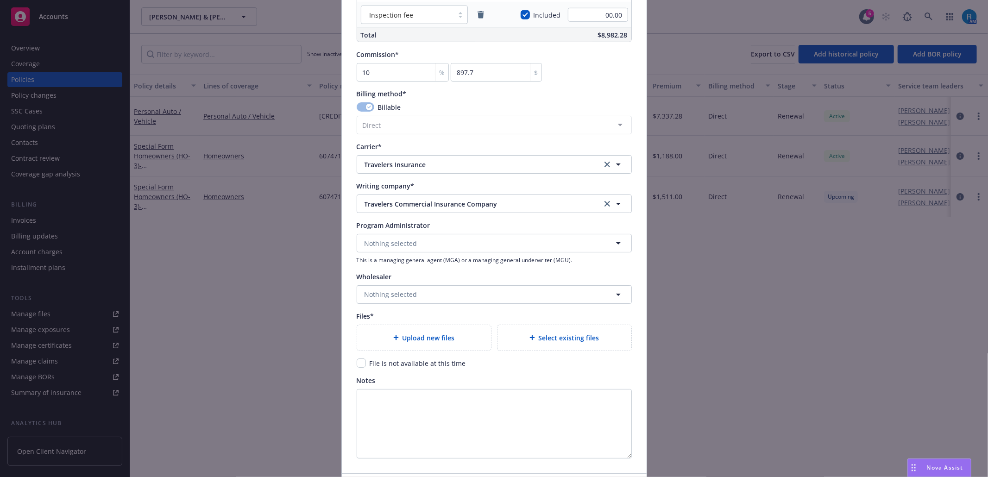
scroll to position [798, 0]
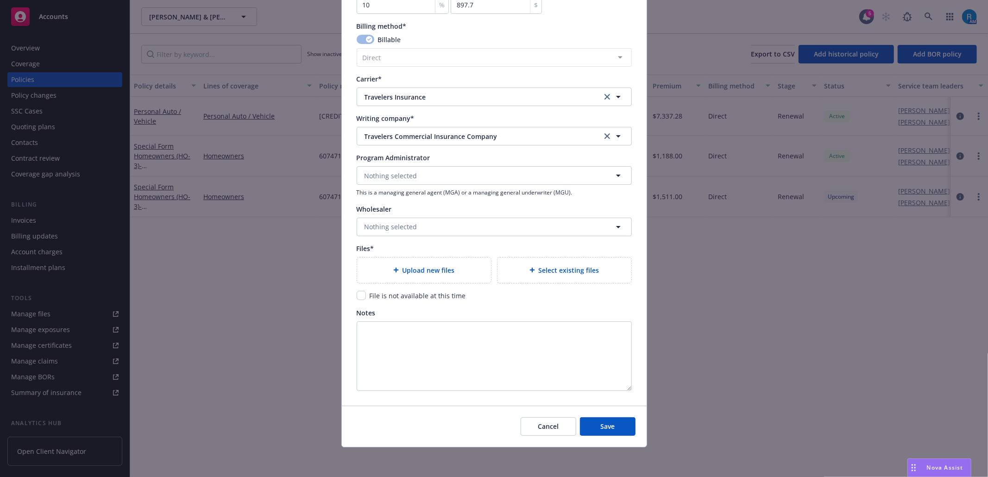
click at [427, 260] on div "Upload new files" at bounding box center [424, 270] width 134 height 25
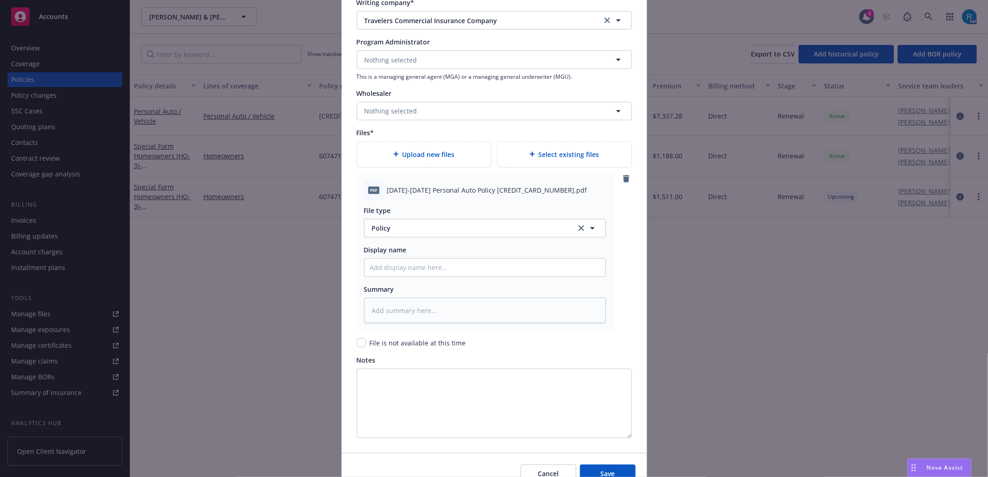
scroll to position [961, 0]
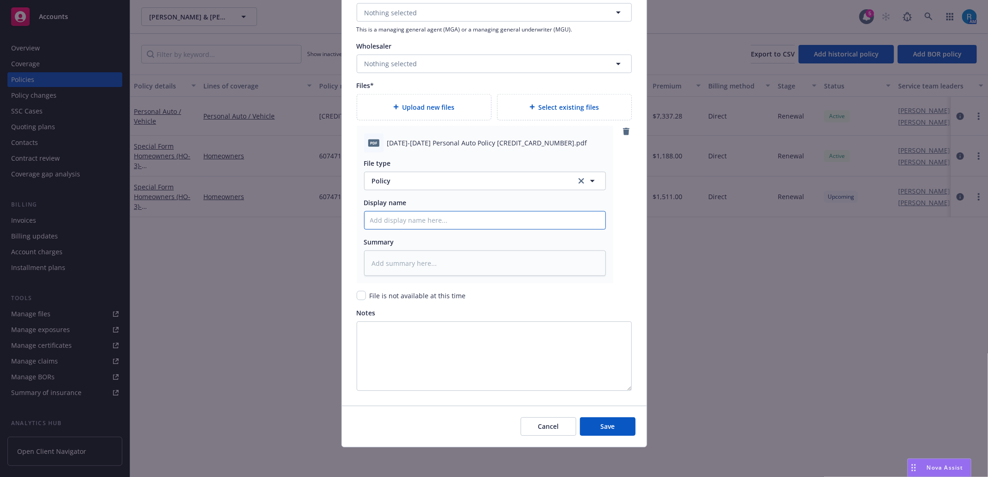
click at [399, 218] on input "Policy display name" at bounding box center [484, 221] width 241 height 18
paste input "[DATE]-[DATE] Personal Auto Policy [CREDIT_CARD_NUMBER]"
type textarea "x"
type input "[DATE]-[DATE] Personal Auto Policy [CREDIT_CARD_NUMBER]"
click at [594, 342] on div "Cancel Save" at bounding box center [494, 426] width 305 height 41
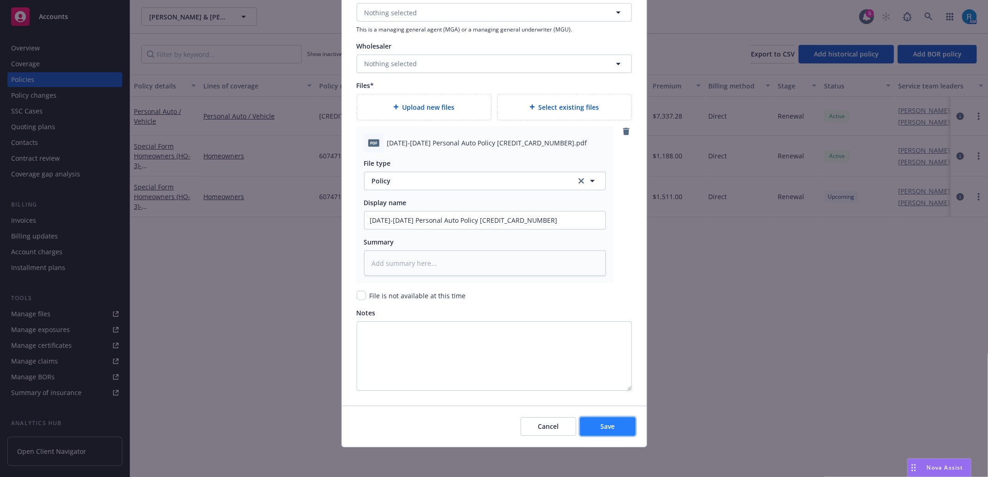
click at [607, 342] on span "Save" at bounding box center [607, 426] width 14 height 9
type textarea "x"
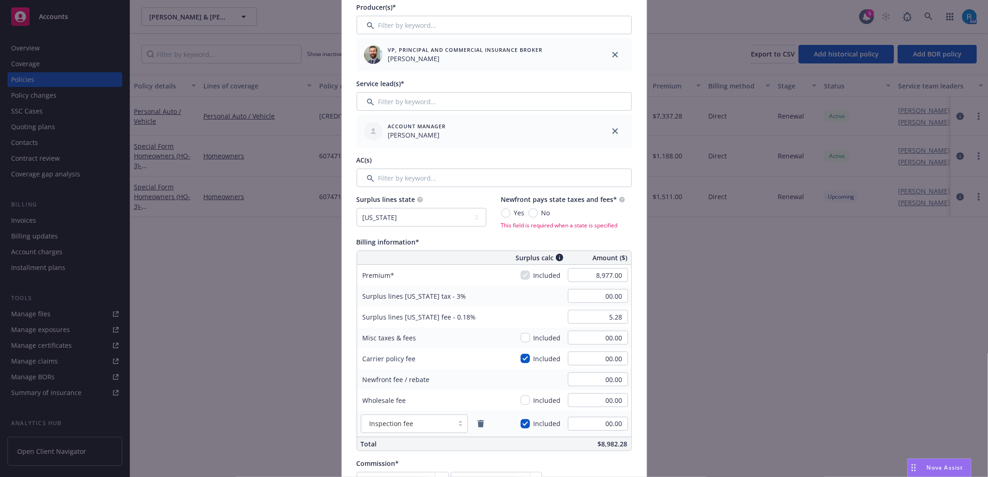
scroll to position [284, 0]
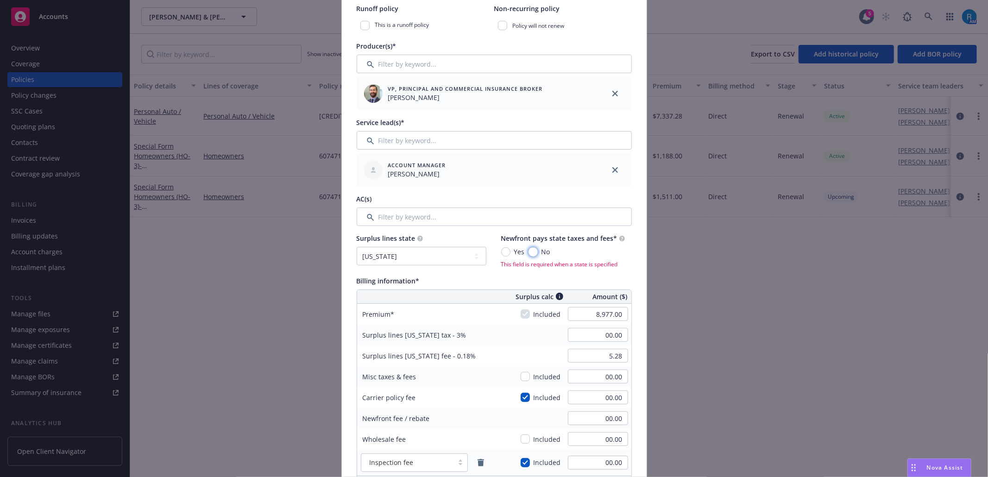
click at [528, 256] on input "No" at bounding box center [532, 251] width 9 height 9
radio input "true"
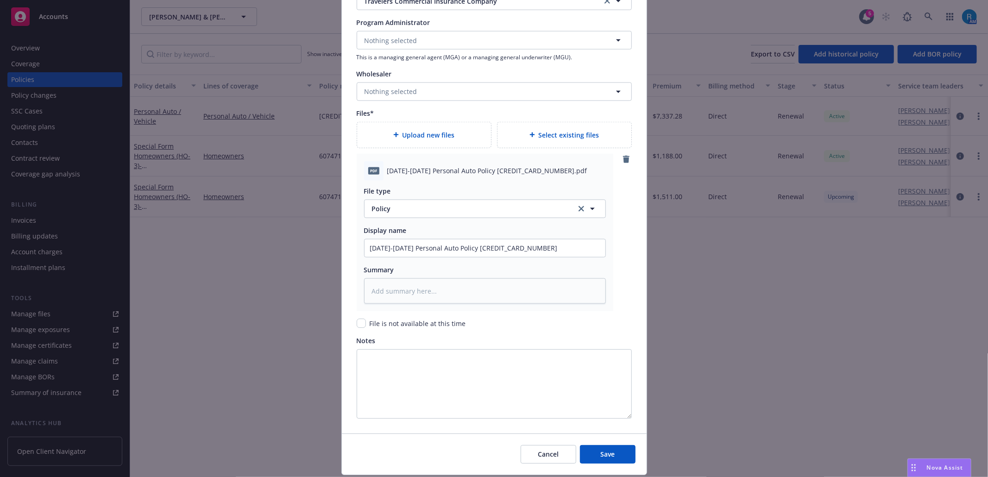
scroll to position [961, 0]
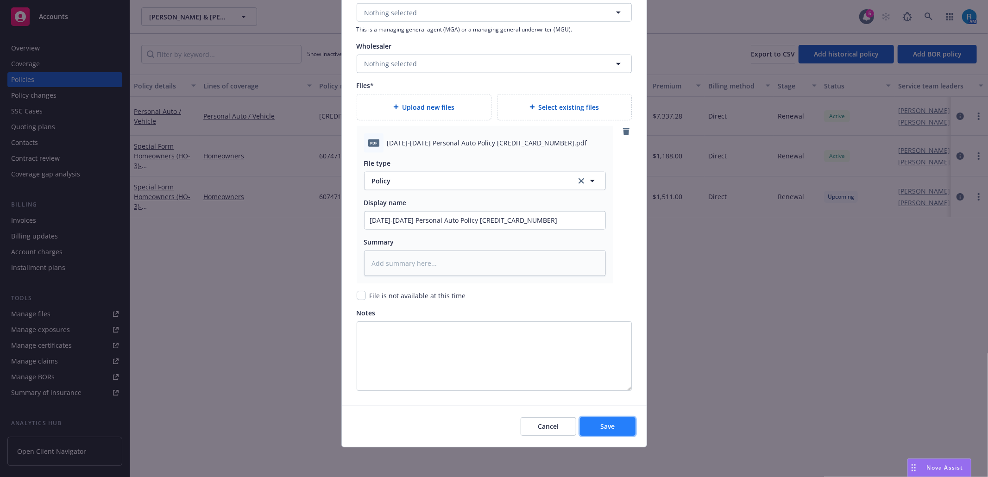
click at [606, 342] on span "Save" at bounding box center [607, 426] width 14 height 9
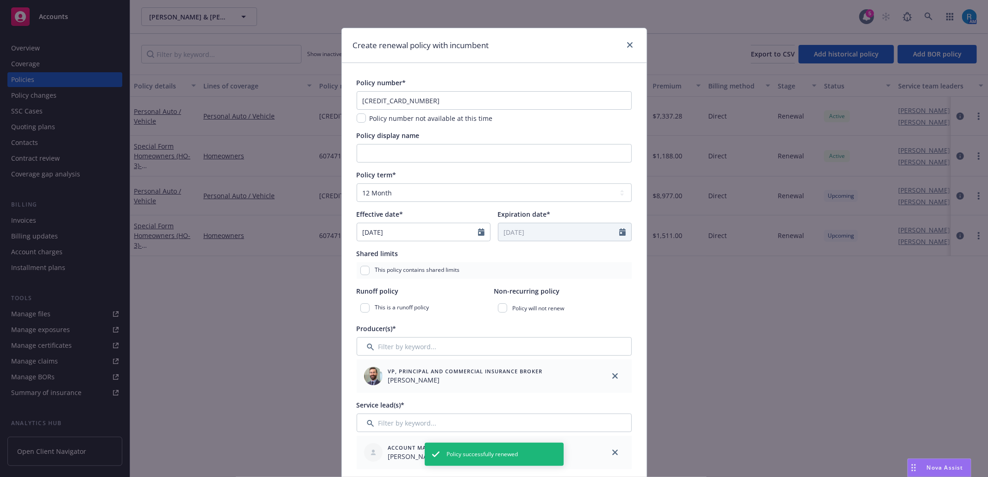
scroll to position [0, 0]
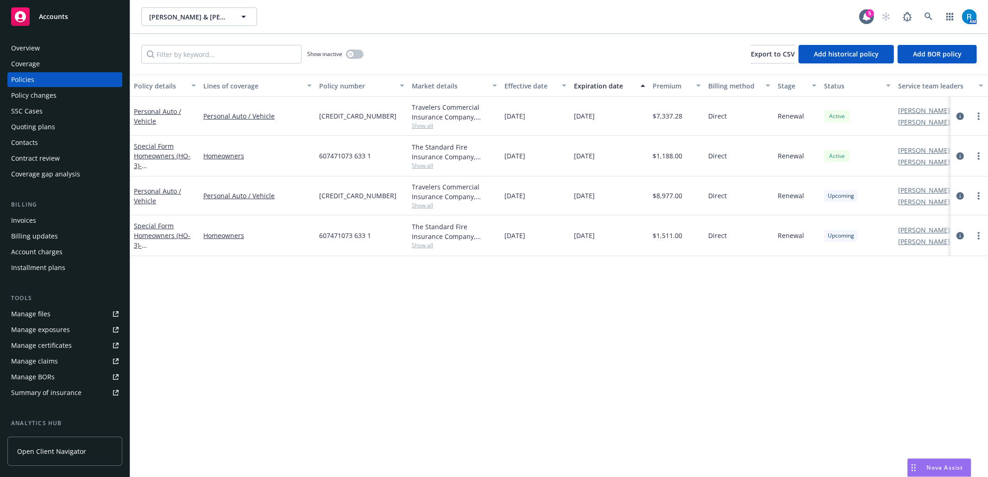
type textarea "x"
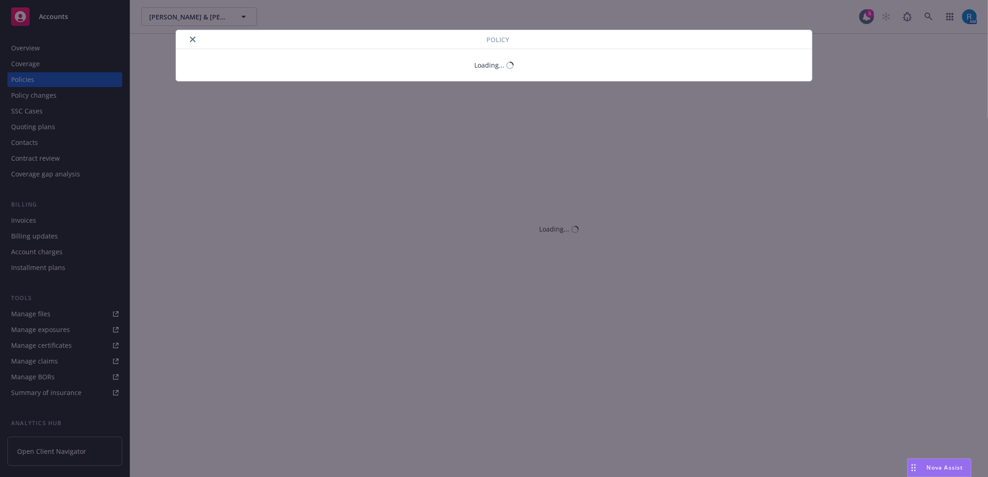
click at [193, 38] on icon "close" at bounding box center [193, 40] width 6 height 6
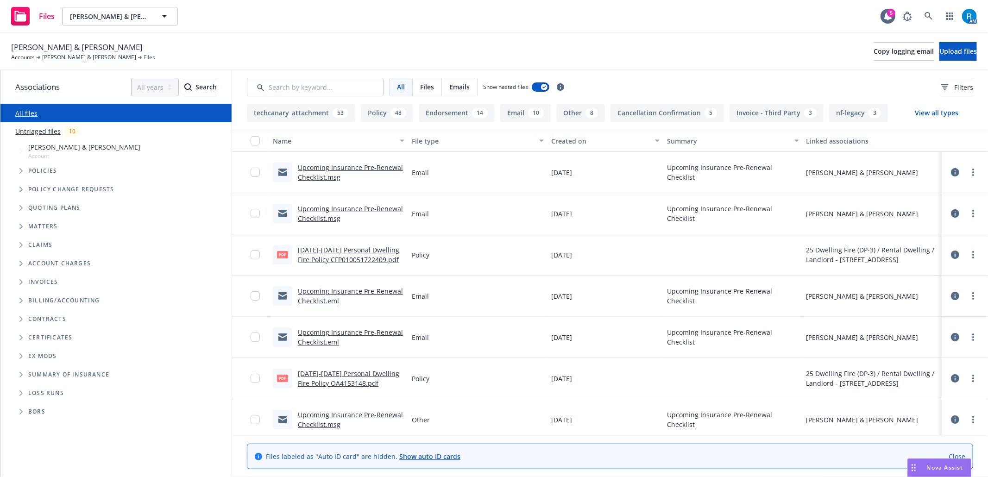
click at [951, 175] on icon at bounding box center [955, 172] width 8 height 8
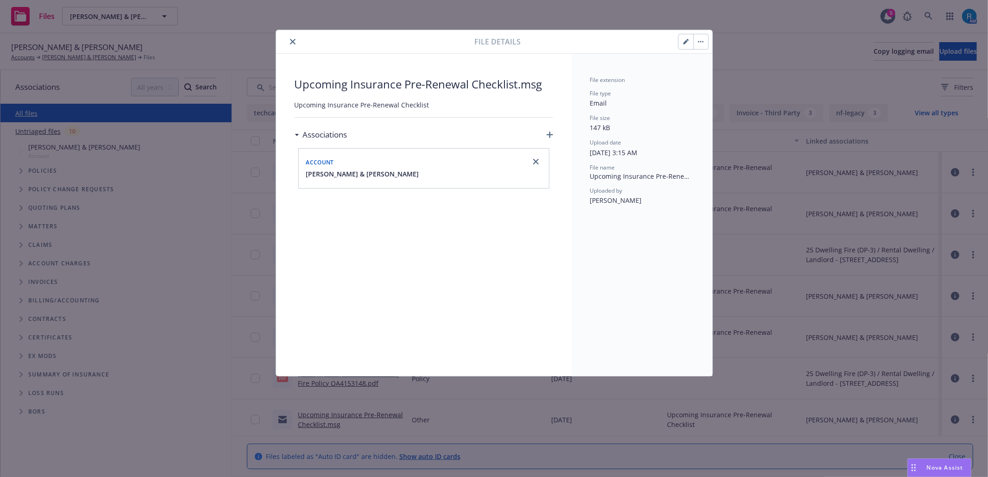
click at [294, 44] on icon "close" at bounding box center [293, 42] width 6 height 6
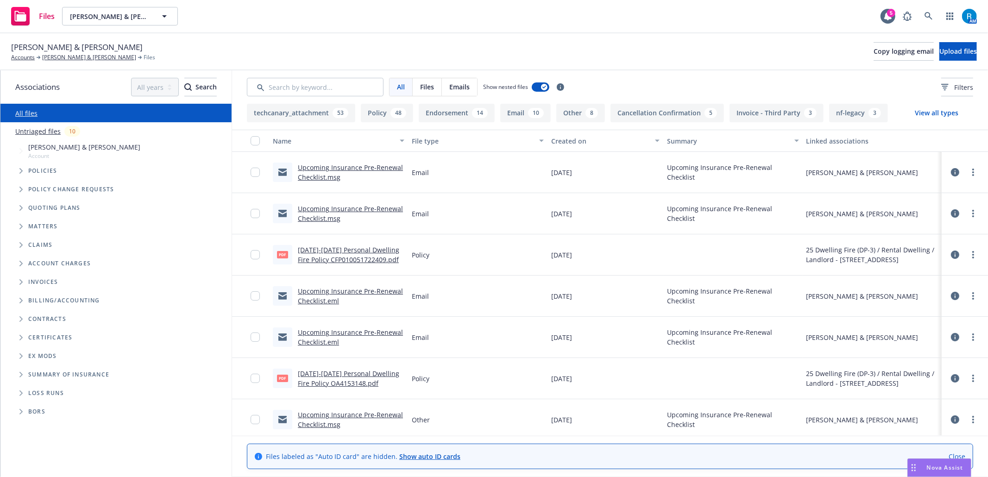
click at [282, 174] on icon at bounding box center [282, 173] width 8 height 5
click at [293, 177] on div "Upcoming Insurance Pre-Renewal Checklist.msg" at bounding box center [339, 172] width 132 height 19
click at [317, 177] on link "Upcoming Insurance Pre-Renewal Checklist.msg" at bounding box center [350, 172] width 105 height 19
click at [280, 173] on icon at bounding box center [282, 173] width 8 height 5
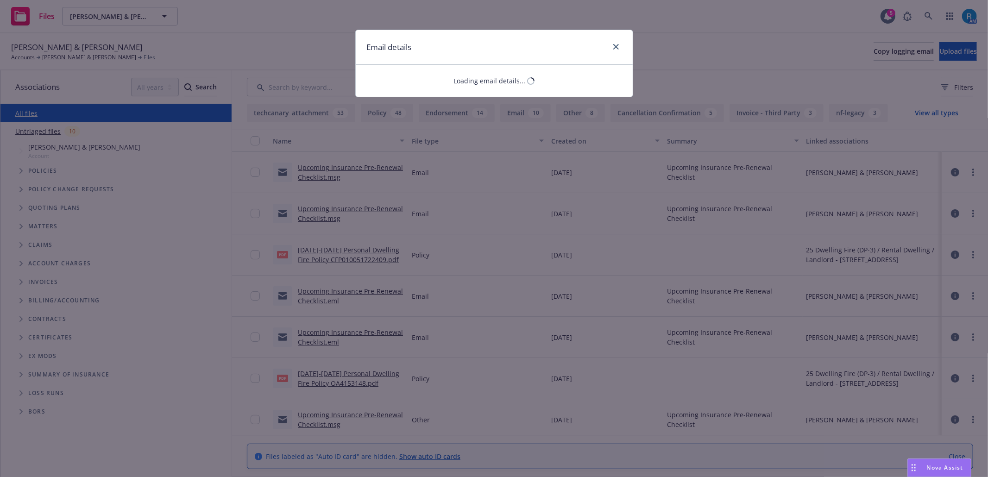
click at [306, 171] on div "Email details Loading email details..." at bounding box center [494, 238] width 988 height 477
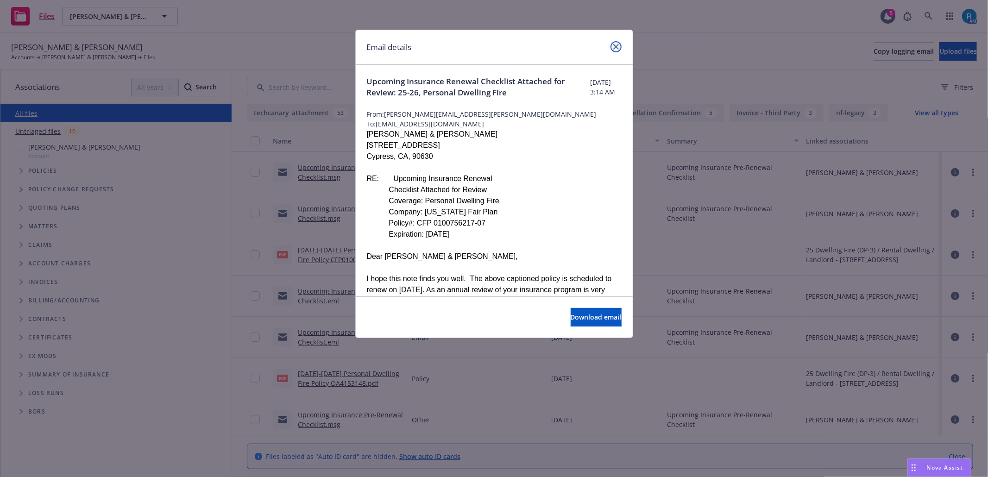
click at [617, 46] on icon "close" at bounding box center [616, 47] width 6 height 6
